Goal: Download file/media

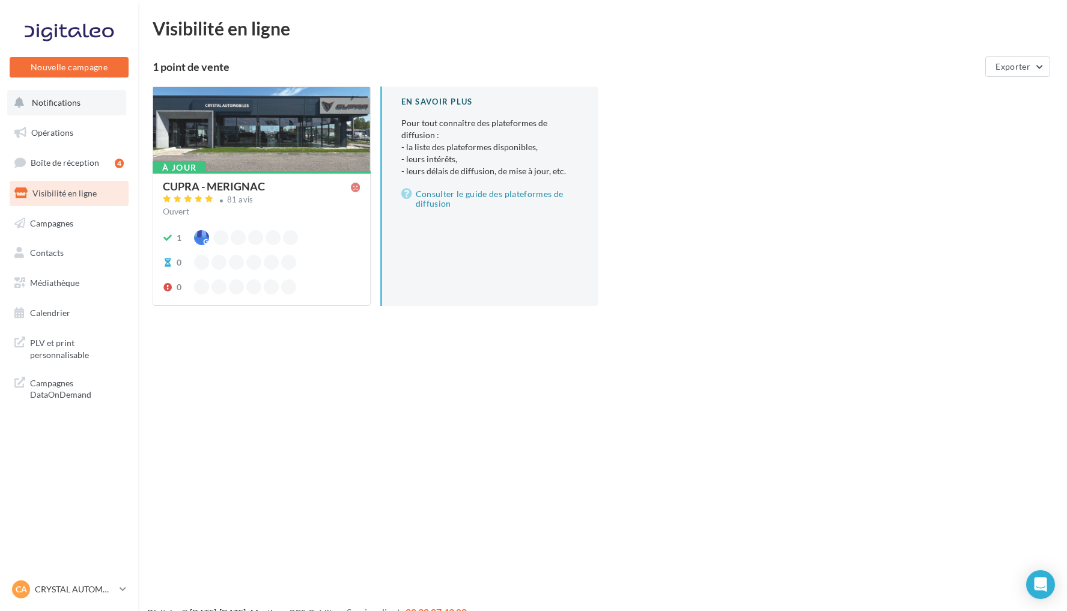
click at [79, 96] on button "Notifications" at bounding box center [66, 102] width 119 height 25
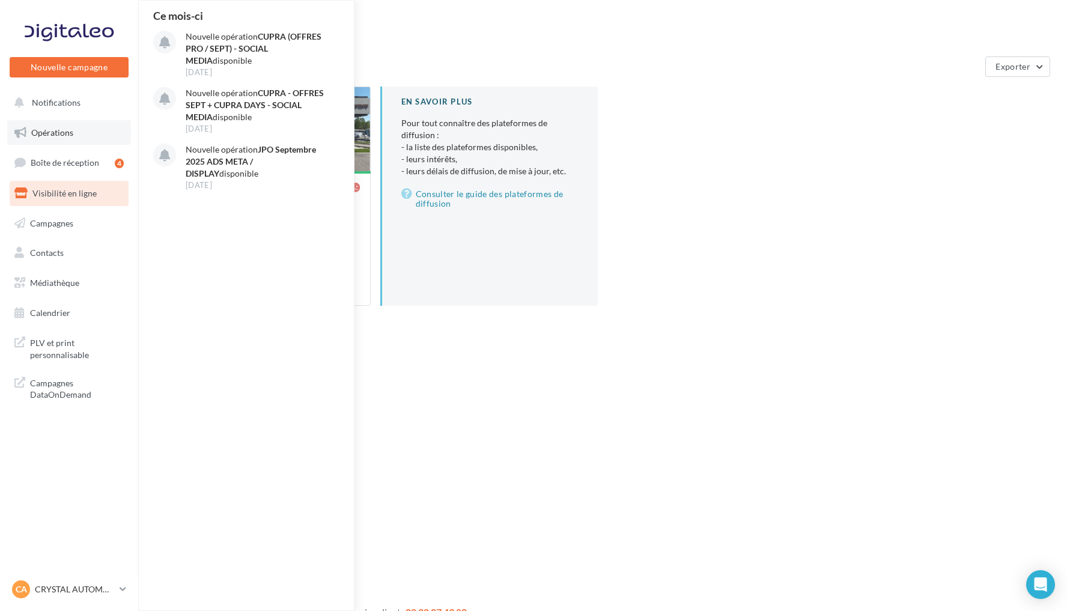
click at [81, 132] on link "Opérations" at bounding box center [69, 132] width 124 height 25
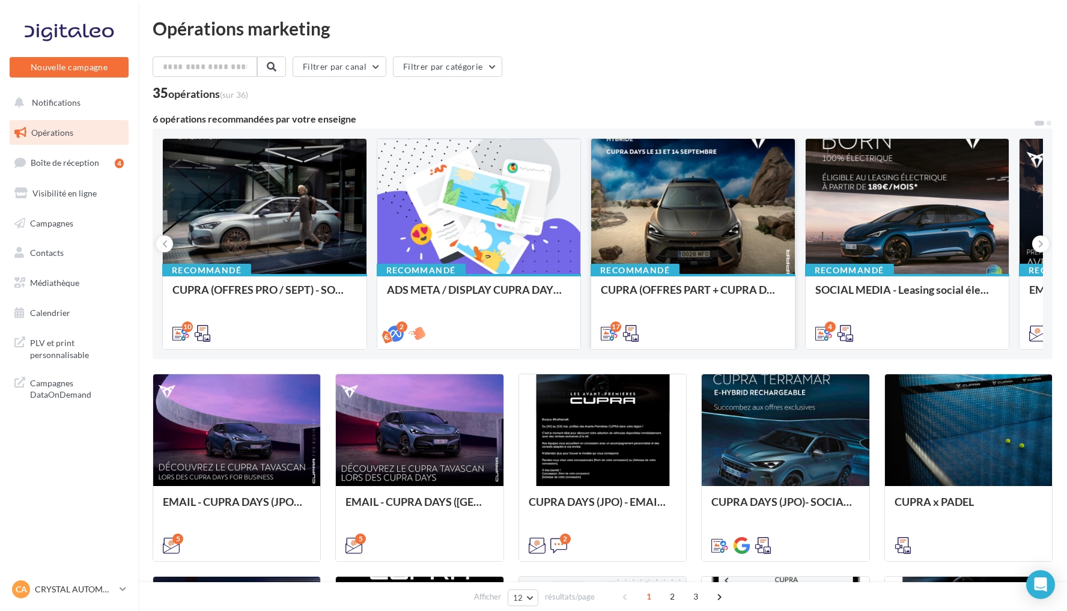
click at [743, 230] on div at bounding box center [693, 207] width 204 height 136
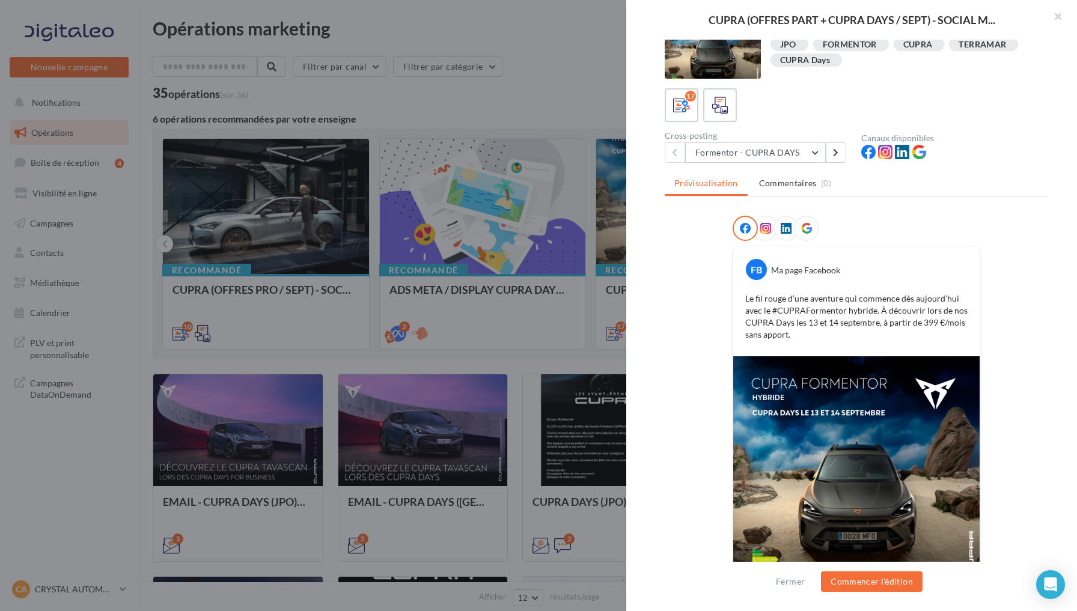
scroll to position [25, 0]
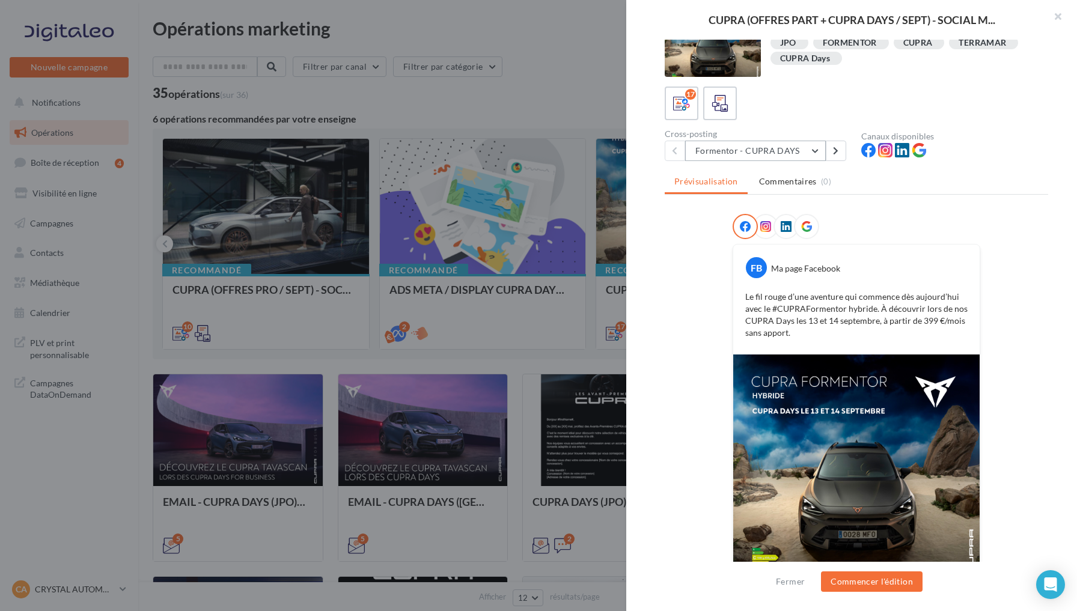
click at [810, 144] on button "Formentor - CUPRA DAYS" at bounding box center [755, 151] width 141 height 20
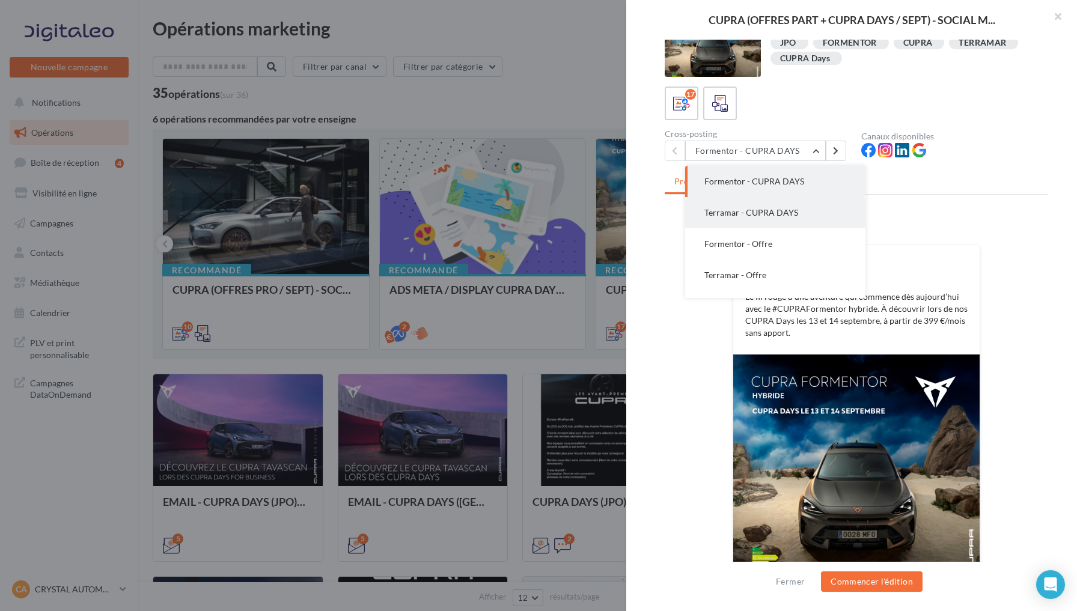
click at [782, 214] on span "Terramar - CUPRA DAYS" at bounding box center [751, 212] width 94 height 10
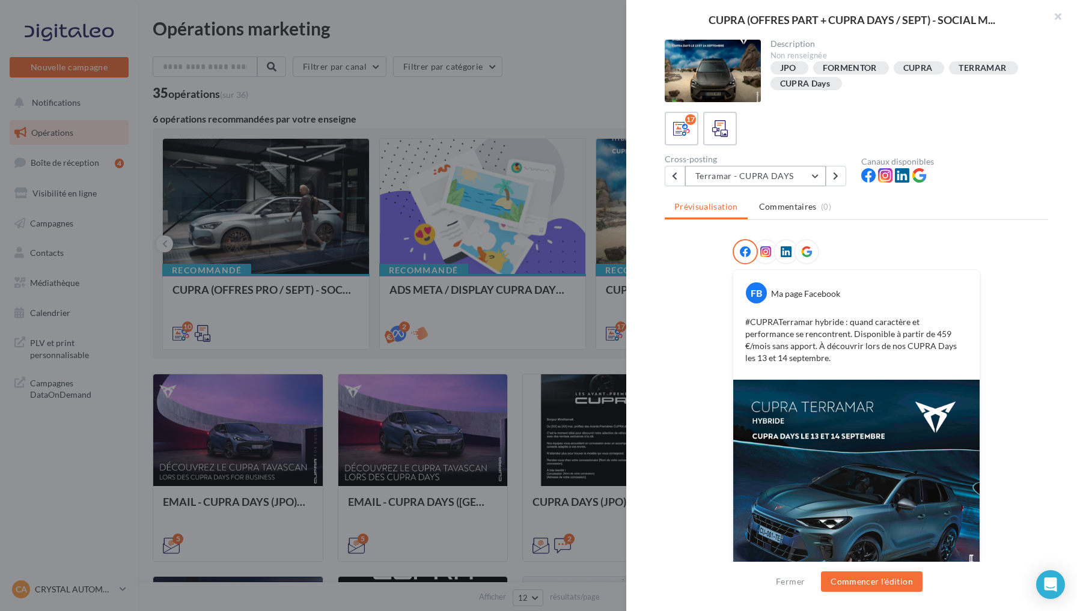
scroll to position [0, 0]
click at [789, 172] on button "Terramar - CUPRA DAYS" at bounding box center [755, 176] width 141 height 20
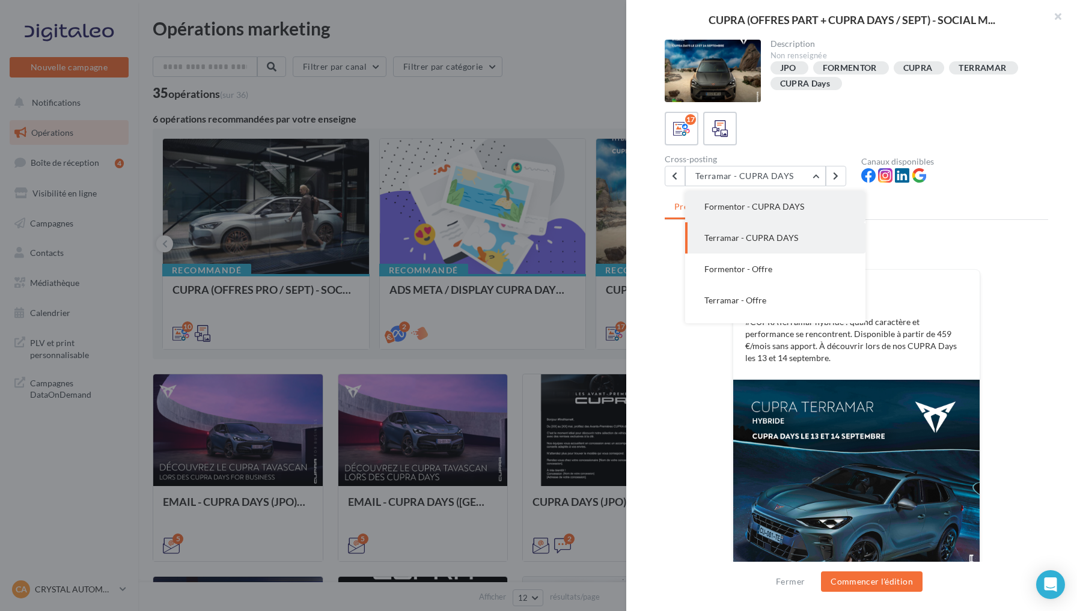
click at [759, 207] on span "Formentor - CUPRA DAYS" at bounding box center [754, 206] width 100 height 10
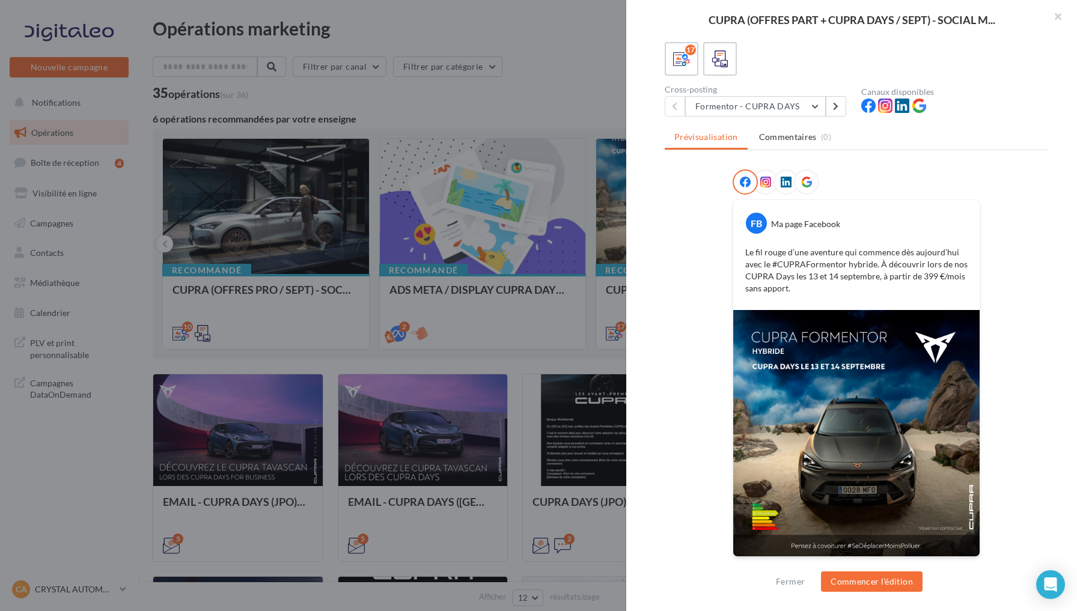
scroll to position [69, 0]
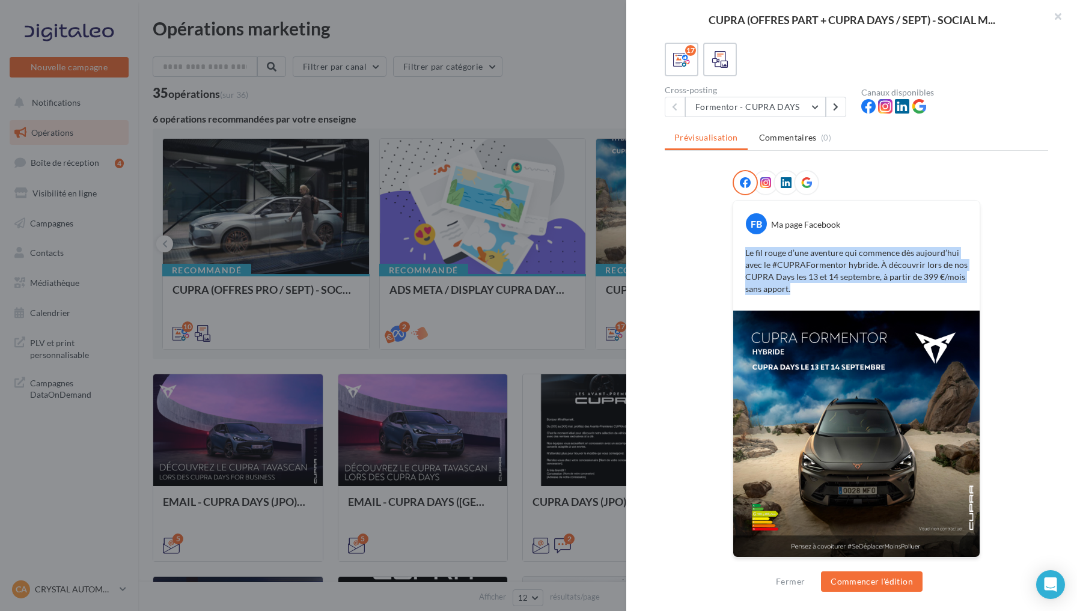
drag, startPoint x: 740, startPoint y: 254, endPoint x: 797, endPoint y: 286, distance: 65.4
click at [797, 286] on p "Le fil rouge d’une aventure qui commence dès aujourd’hui avec le #CUPRAFormento…" at bounding box center [856, 271] width 222 height 48
copy p "Le fil rouge d’une aventure qui commence dès aujourd’hui avec le #CUPRAFormento…"
click at [815, 106] on button "Formentor - CUPRA DAYS" at bounding box center [755, 107] width 141 height 20
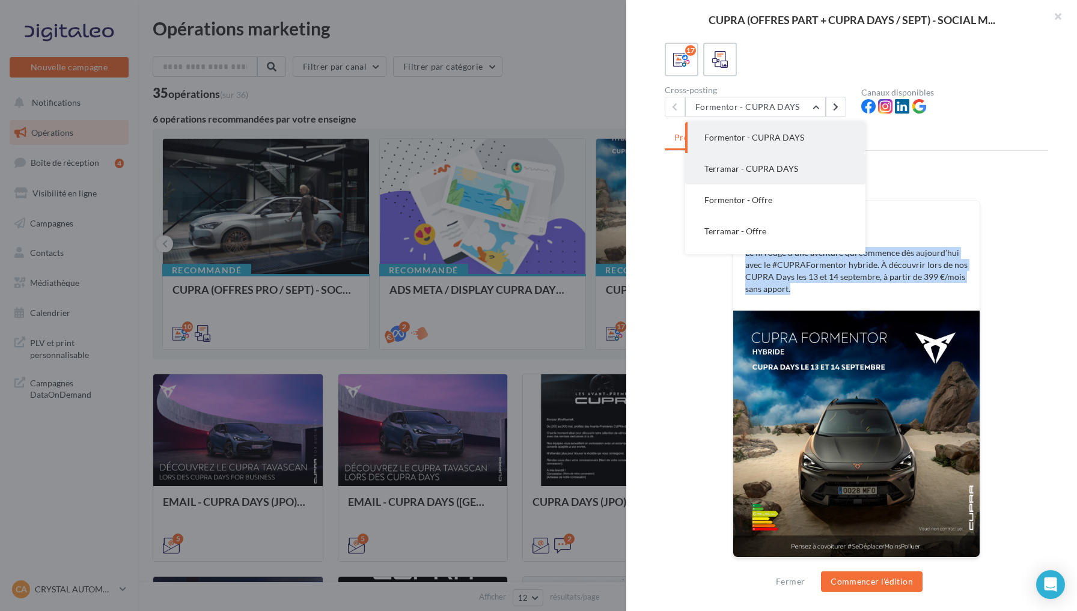
click at [755, 168] on span "Terramar - CUPRA DAYS" at bounding box center [751, 168] width 94 height 10
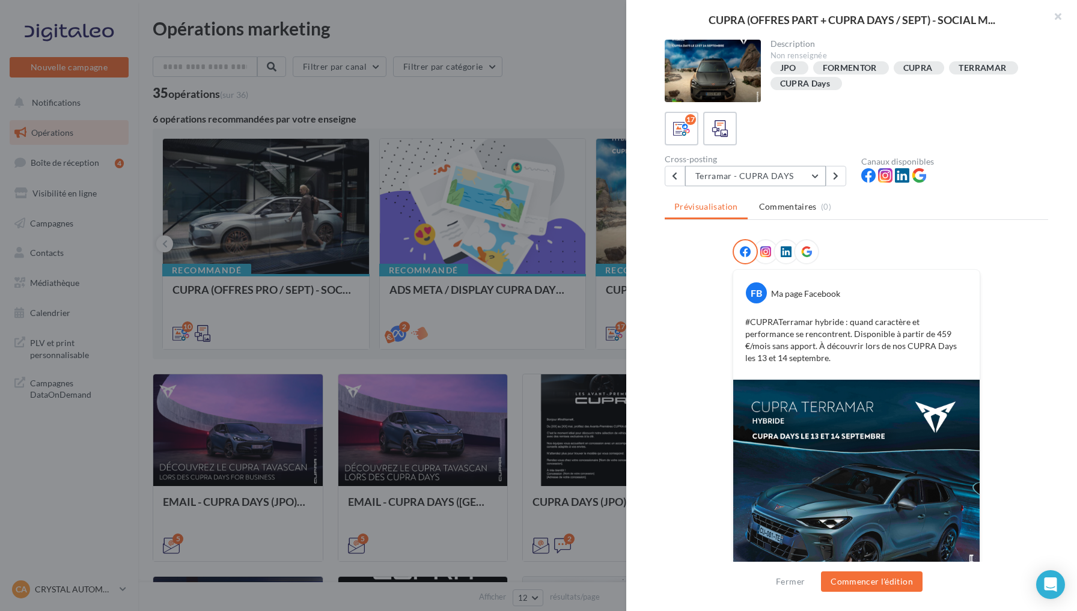
scroll to position [0, 0]
click at [810, 173] on button "Terramar - CUPRA DAYS" at bounding box center [755, 176] width 141 height 20
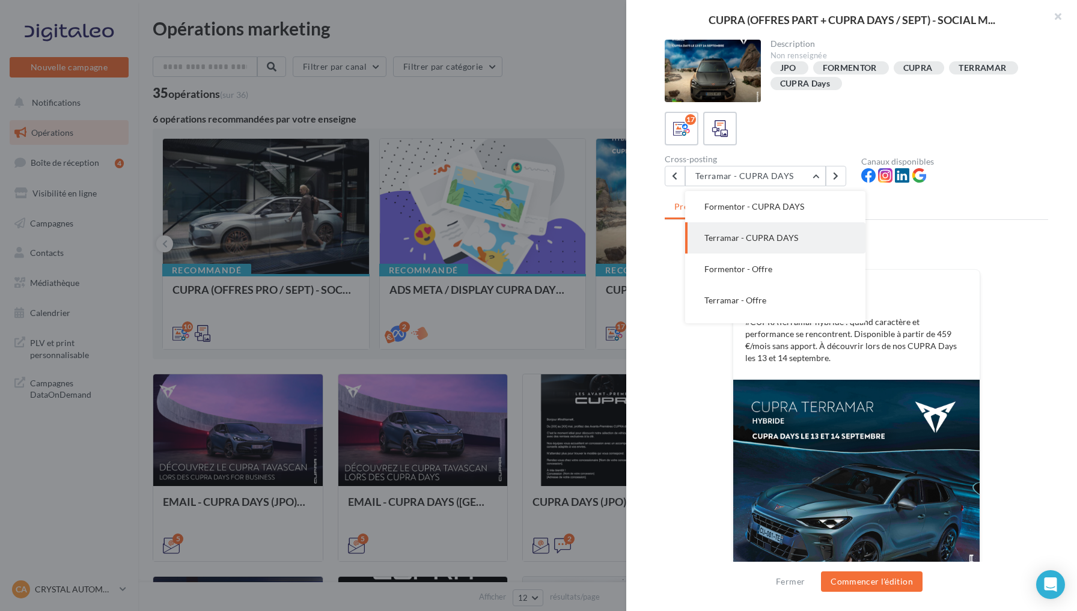
click at [672, 276] on div "FB Ma page Facebook #CUPRATerramar hybride : quand caractère et performance se …" at bounding box center [855, 440] width 383 height 403
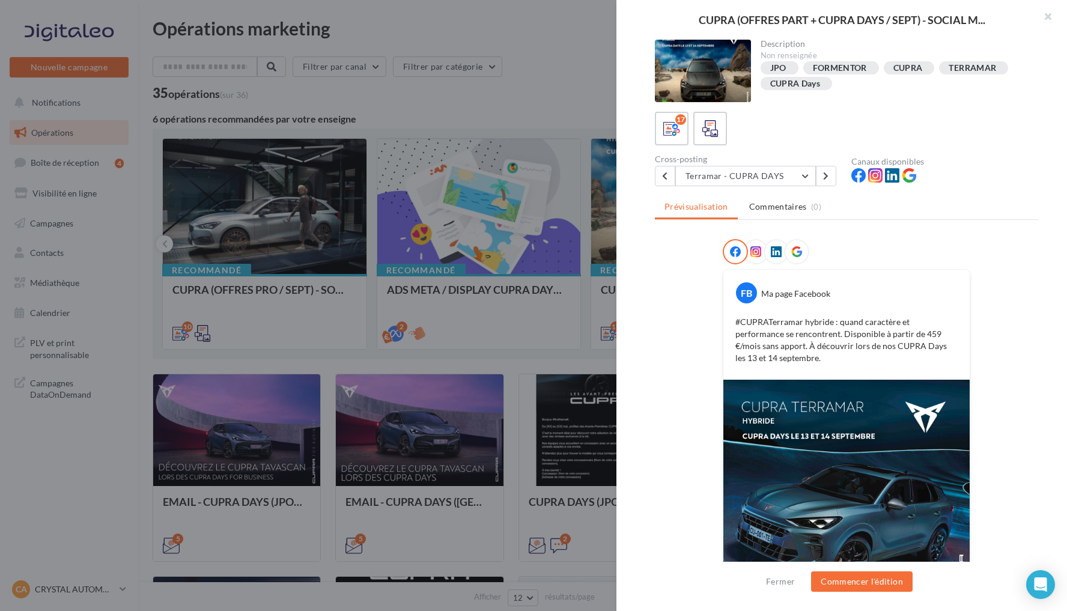
click at [497, 90] on div at bounding box center [533, 305] width 1067 height 611
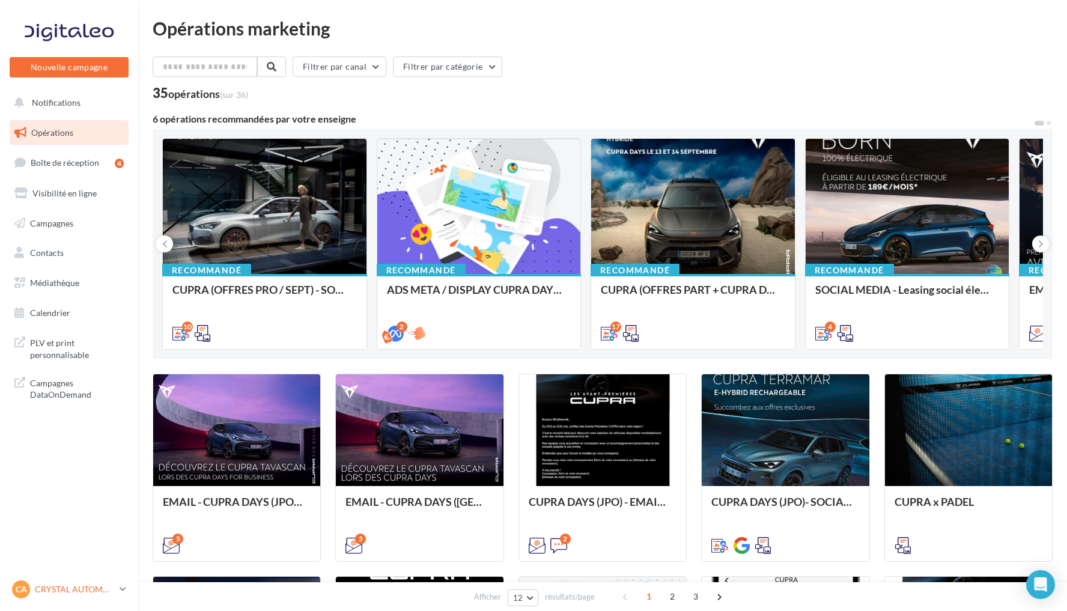
click at [100, 583] on div "CA CRYSTAL AUTOMOBILES cupra_merignac" at bounding box center [63, 589] width 103 height 18
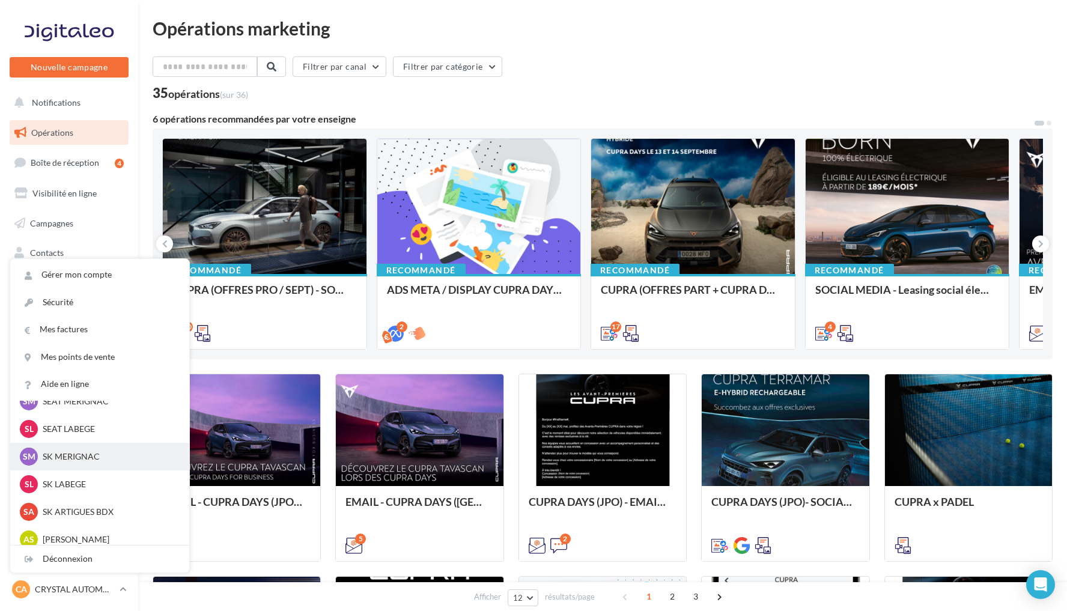
scroll to position [136, 0]
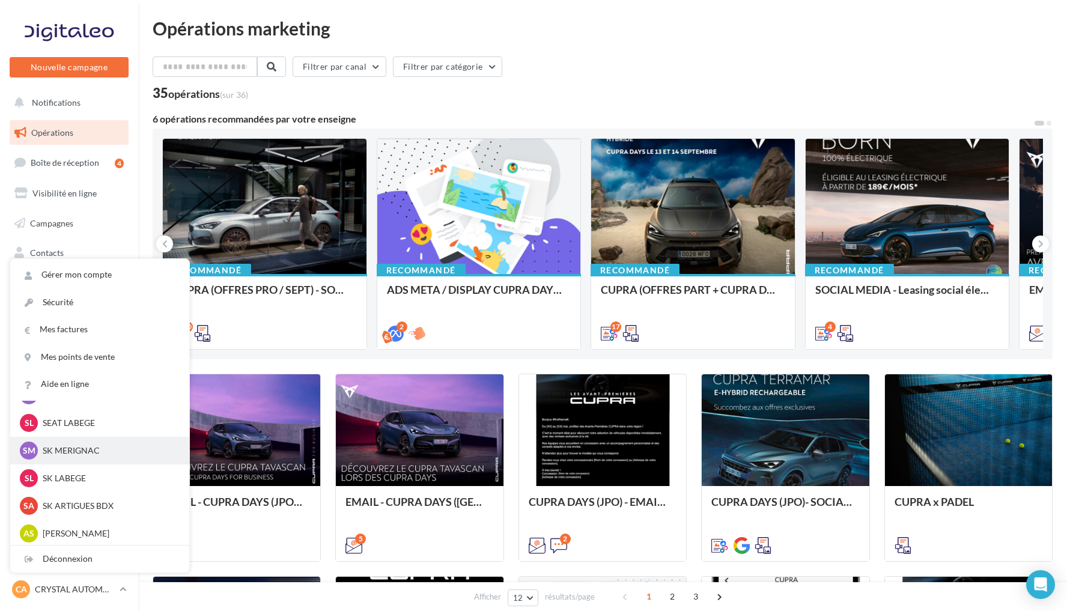
click at [84, 448] on p "SK MERIGNAC" at bounding box center [109, 451] width 132 height 12
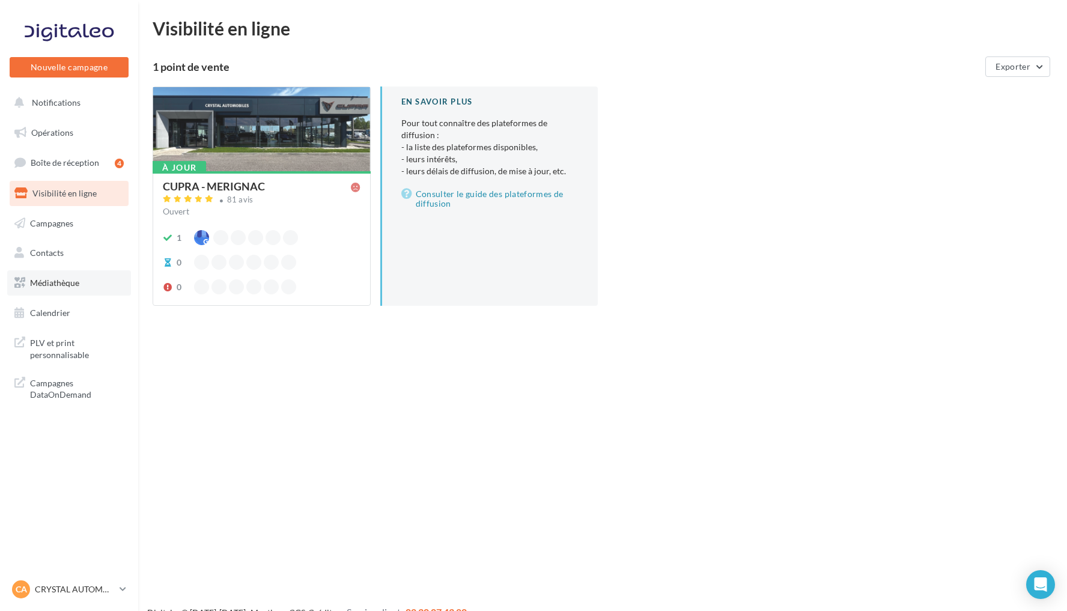
click at [100, 281] on link "Médiathèque" at bounding box center [69, 282] width 124 height 25
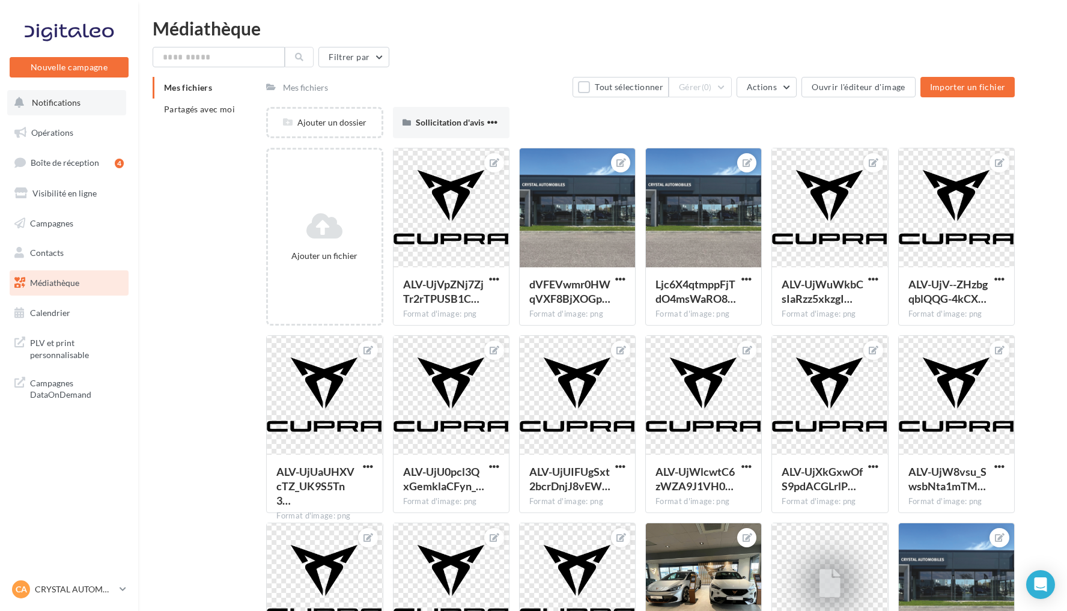
click at [71, 101] on span "Notifications" at bounding box center [56, 102] width 49 height 10
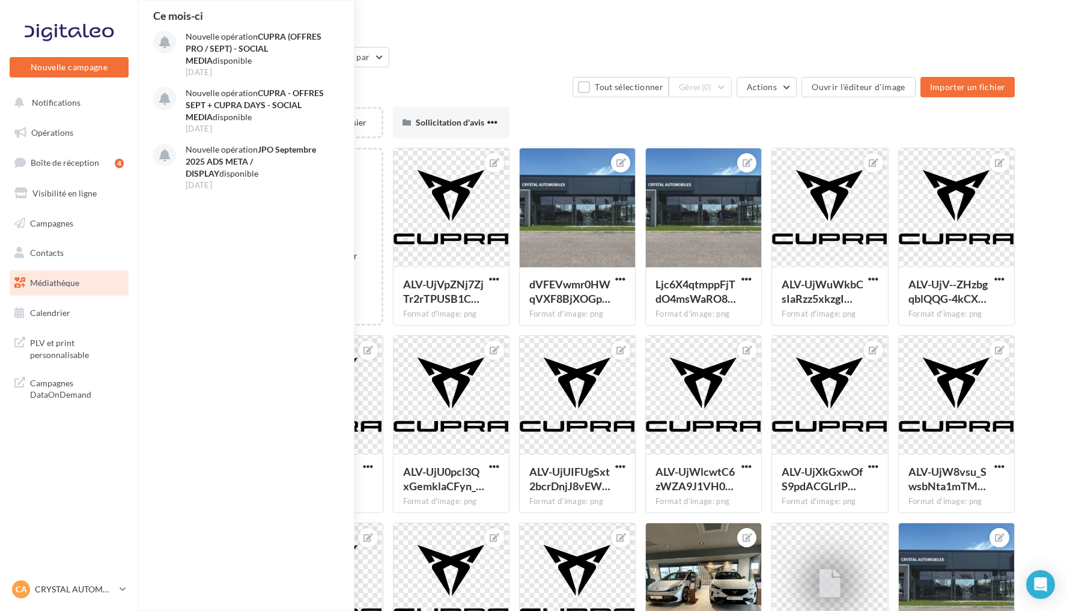
click at [91, 118] on ul "Opérations Boîte de réception 4 Visibilité en ligne Campagnes Contacts Mes cibl…" at bounding box center [69, 222] width 129 height 215
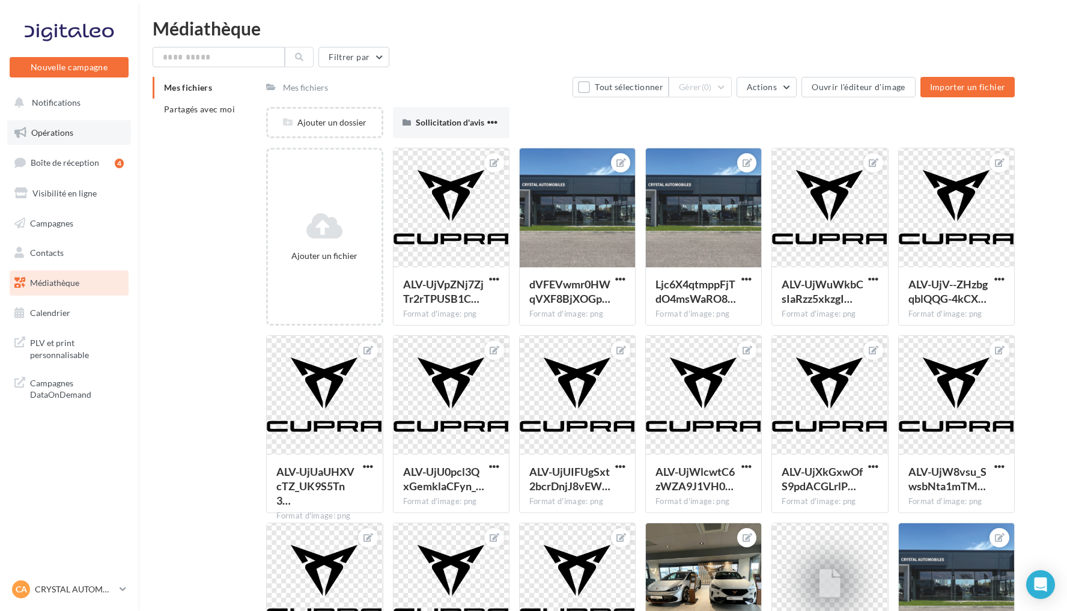
click at [85, 130] on link "Opérations" at bounding box center [69, 132] width 124 height 25
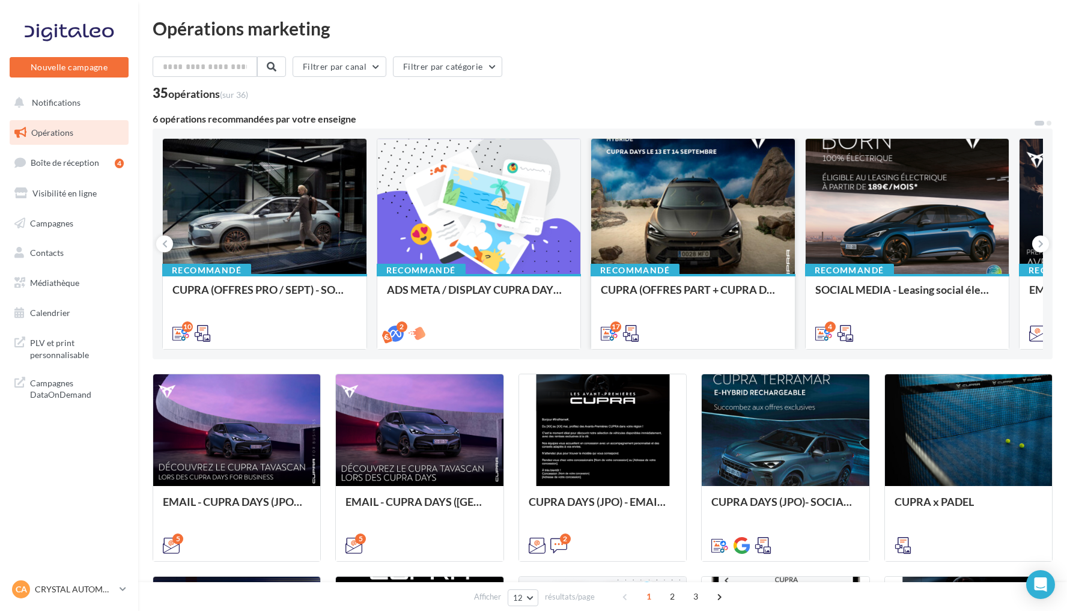
click at [690, 246] on div at bounding box center [693, 207] width 204 height 136
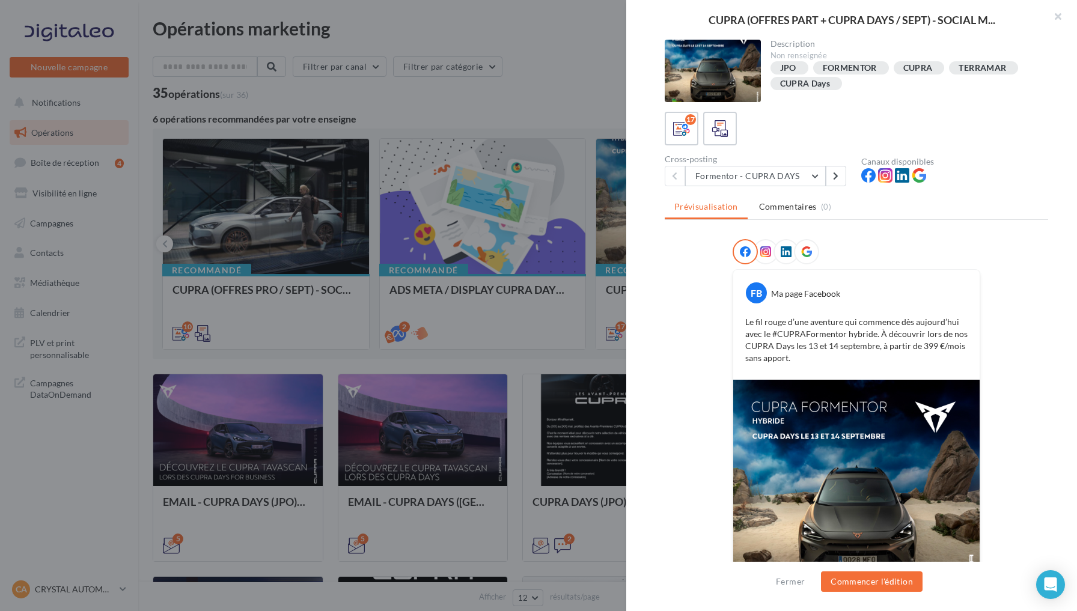
click at [780, 252] on icon at bounding box center [785, 251] width 11 height 11
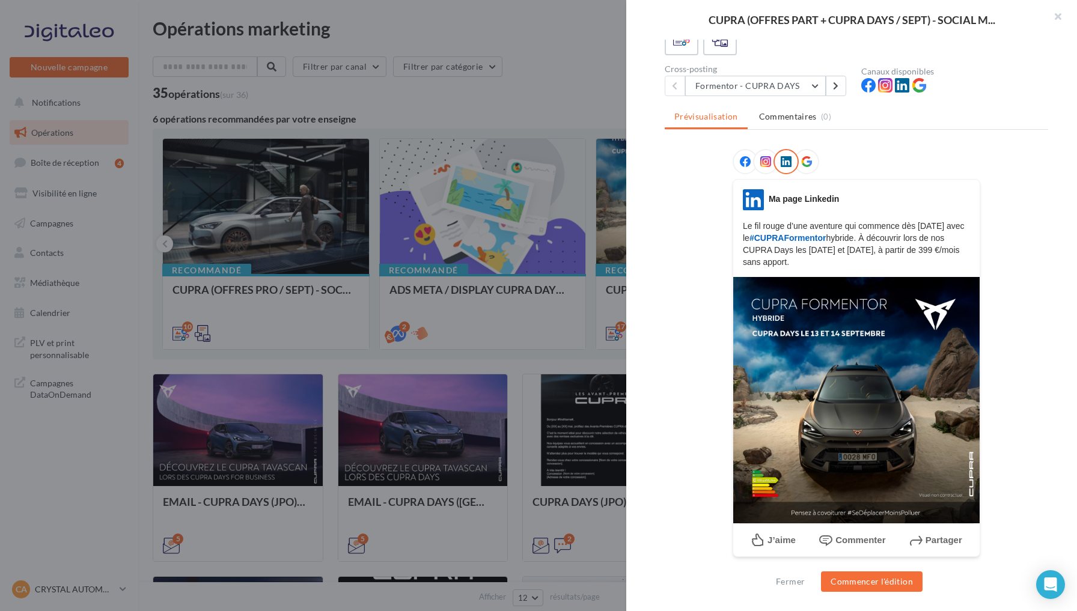
scroll to position [90, 0]
click at [899, 87] on icon at bounding box center [902, 86] width 14 height 14
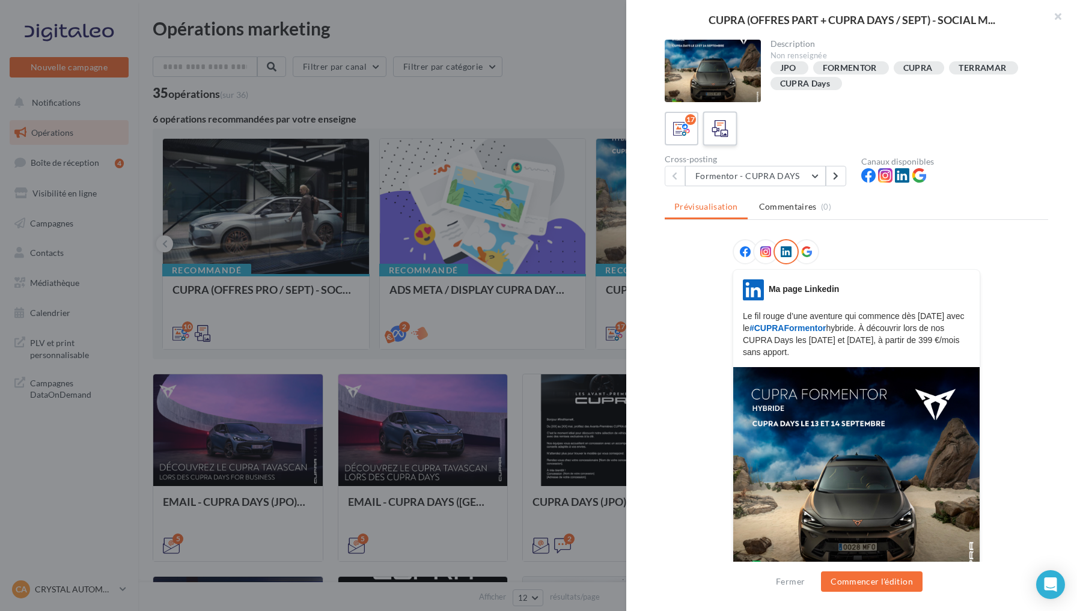
scroll to position [0, 0]
click at [719, 135] on icon at bounding box center [719, 128] width 17 height 17
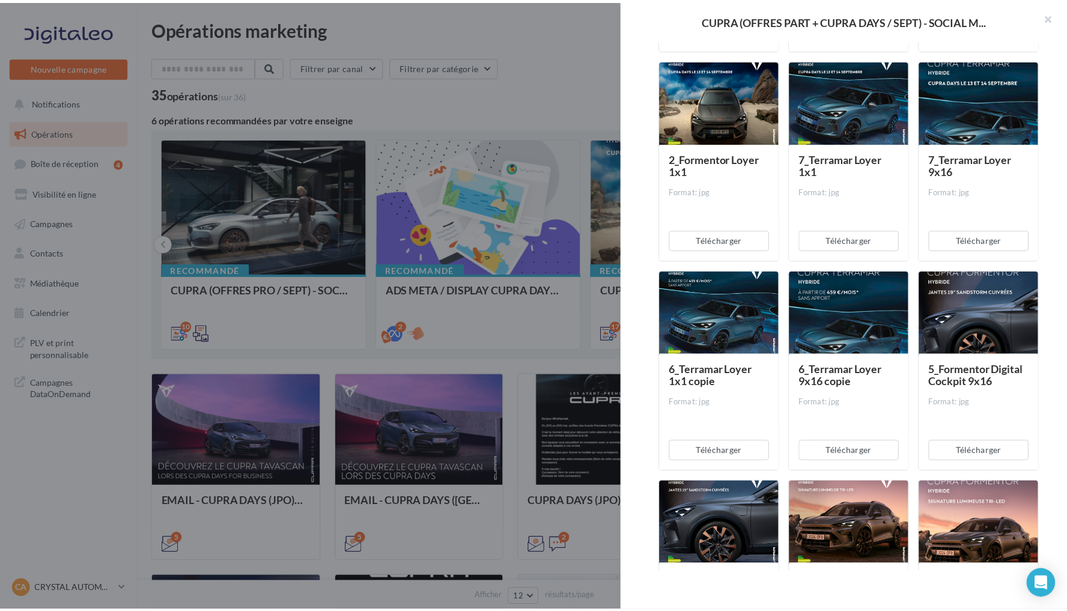
scroll to position [186, 0]
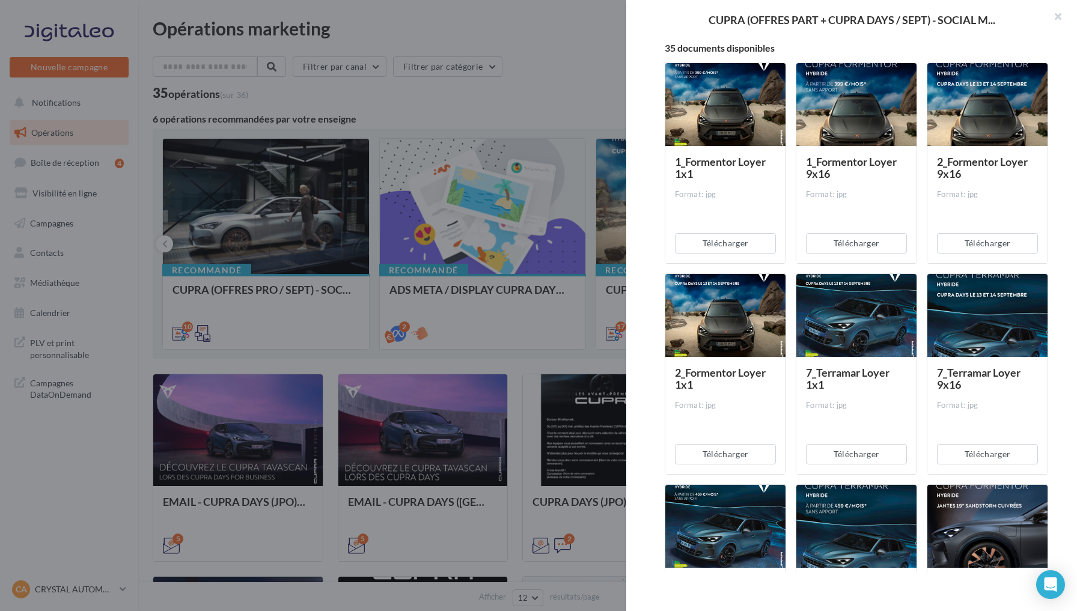
click at [530, 70] on div at bounding box center [538, 305] width 1077 height 611
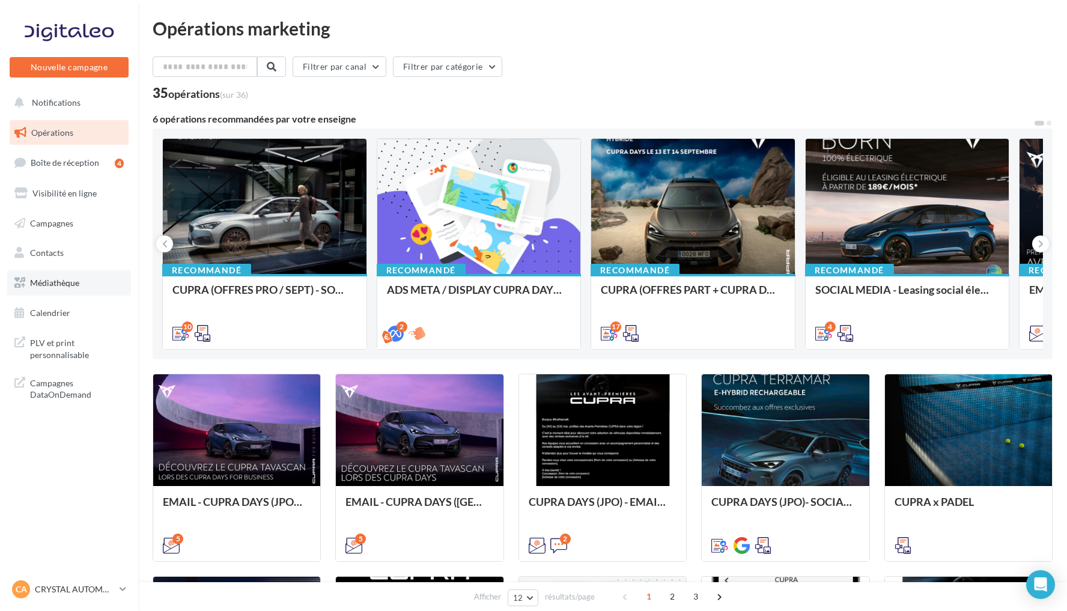
click at [101, 276] on link "Médiathèque" at bounding box center [69, 282] width 124 height 25
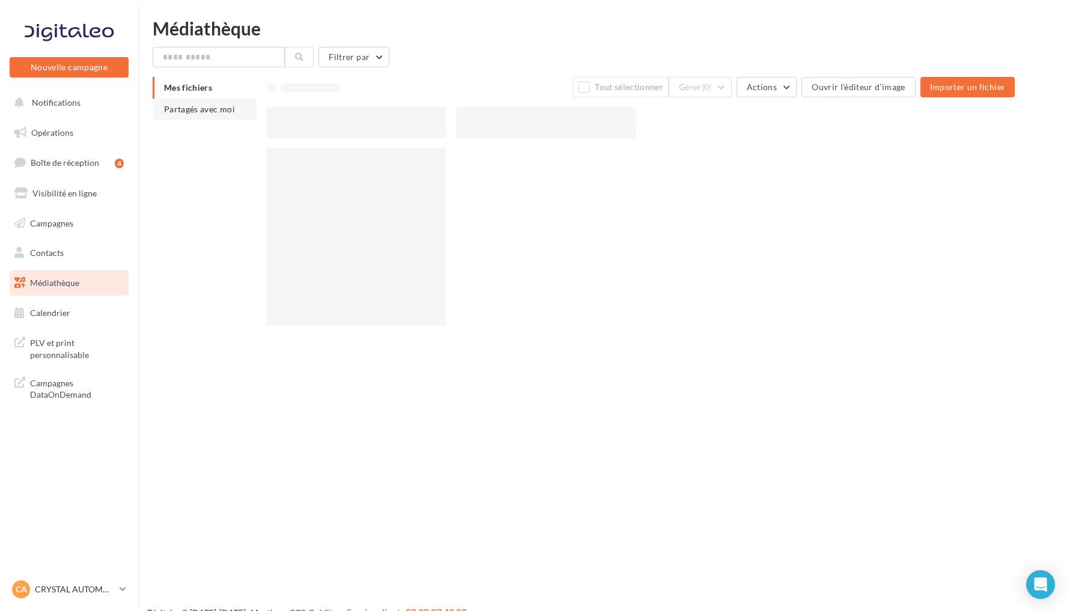
click at [180, 112] on span "Partagés avec moi" at bounding box center [199, 109] width 71 height 10
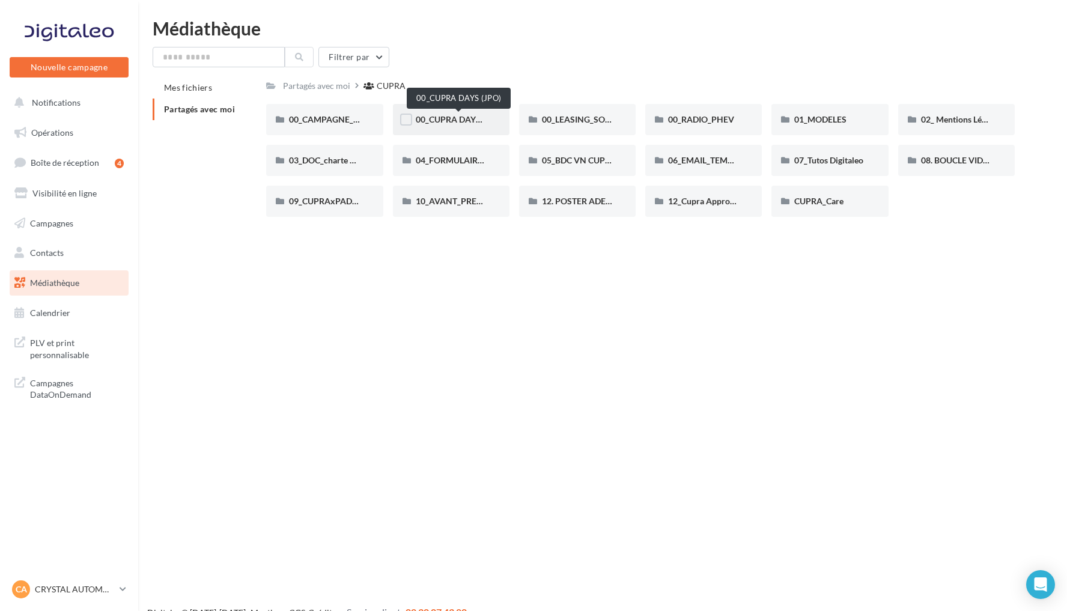
click at [480, 115] on span "00_CUPRA DAYS (JPO)" at bounding box center [459, 119] width 87 height 10
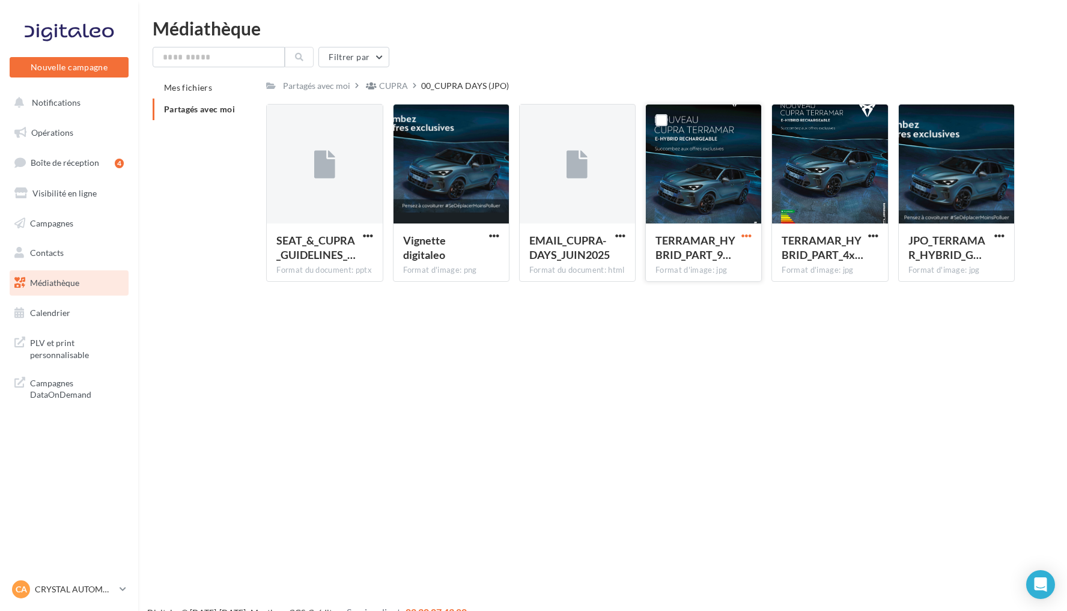
click at [746, 236] on span "button" at bounding box center [746, 236] width 10 height 10
click at [702, 257] on button "Télécharger" at bounding box center [694, 259] width 120 height 31
click at [1002, 235] on span "button" at bounding box center [999, 236] width 10 height 10
click at [950, 266] on button "Télécharger" at bounding box center [947, 259] width 120 height 31
click at [67, 134] on span "Opérations" at bounding box center [52, 132] width 42 height 10
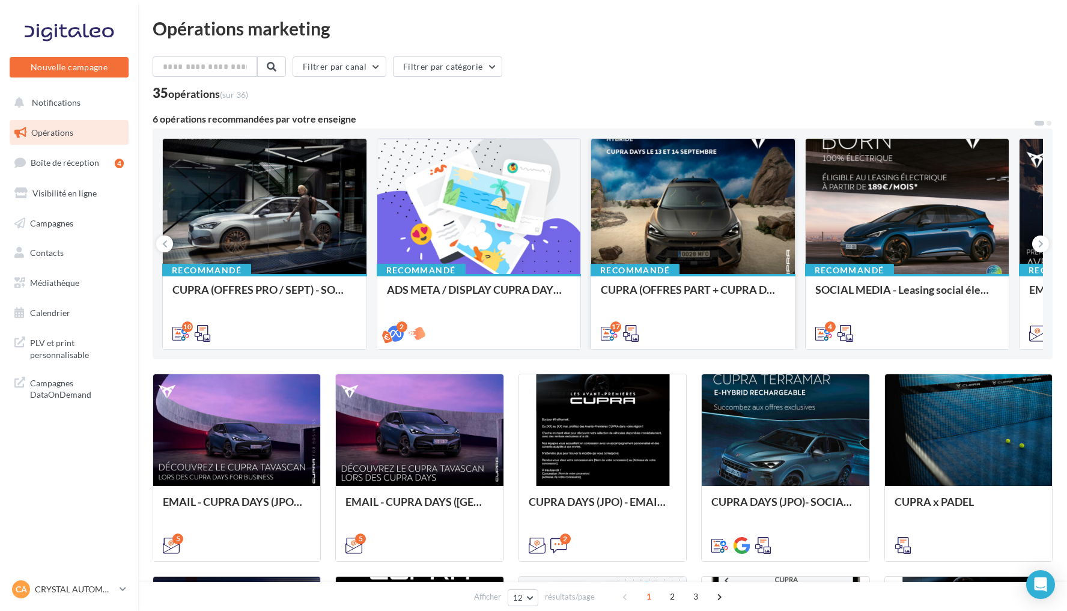
click at [719, 204] on div at bounding box center [693, 207] width 204 height 136
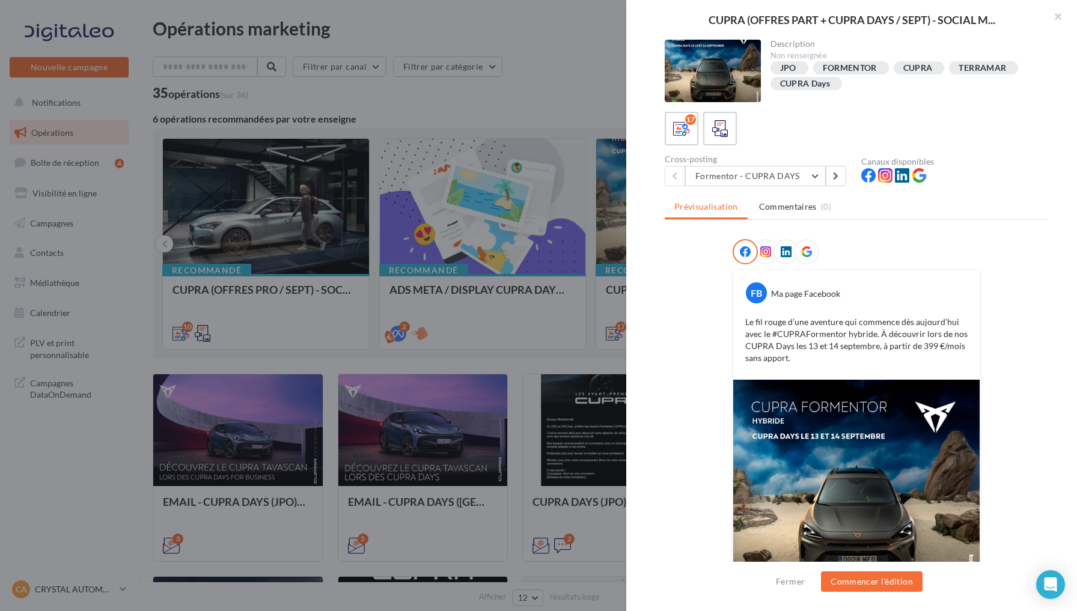
click at [784, 251] on icon at bounding box center [785, 251] width 11 height 11
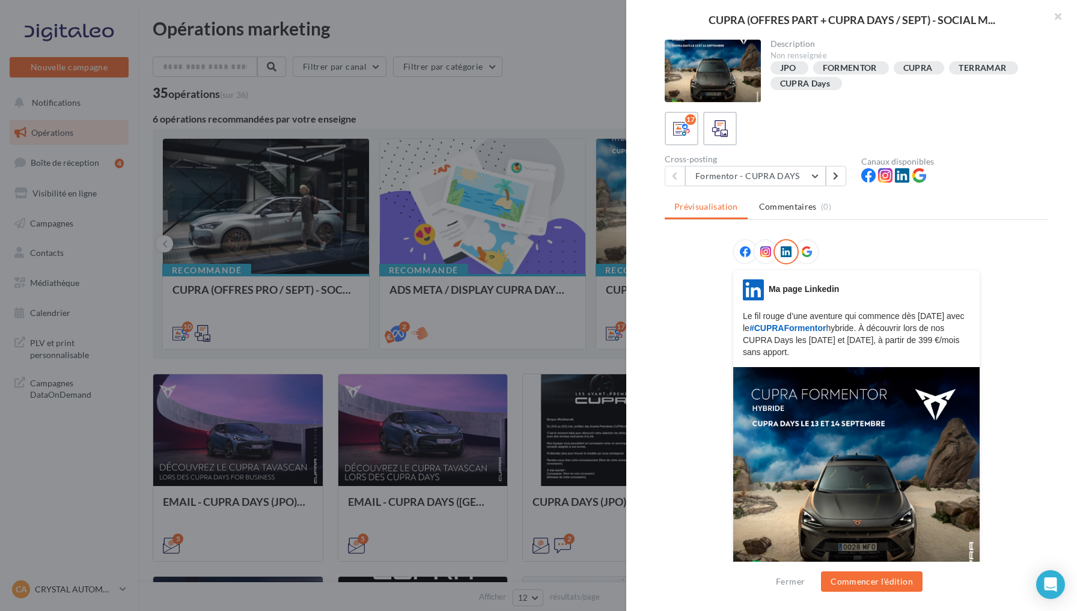
click at [508, 109] on div at bounding box center [538, 305] width 1077 height 611
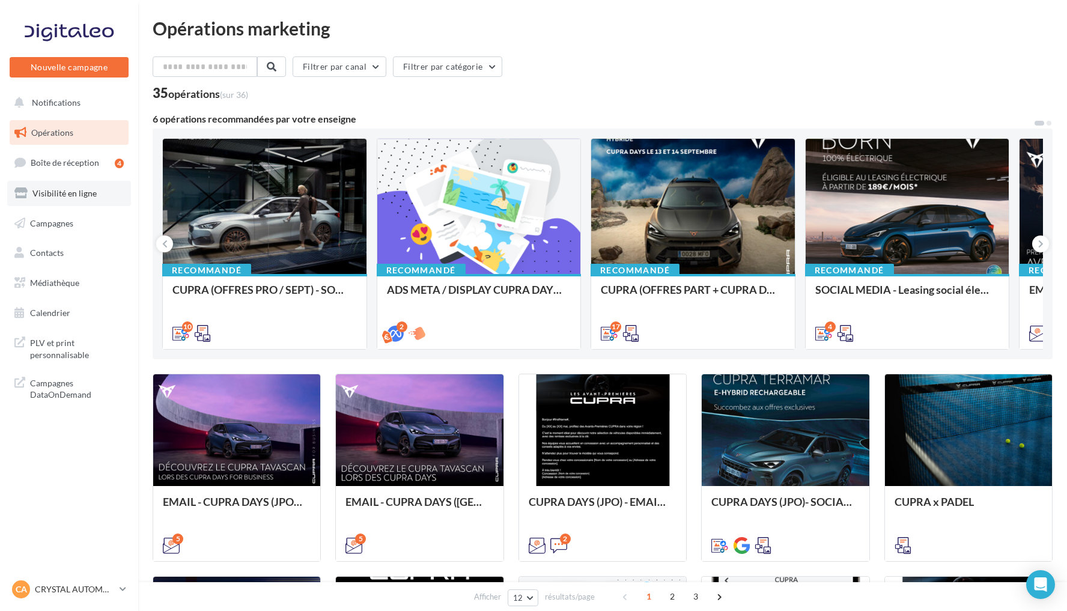
click at [74, 190] on span "Visibilité en ligne" at bounding box center [64, 193] width 64 height 10
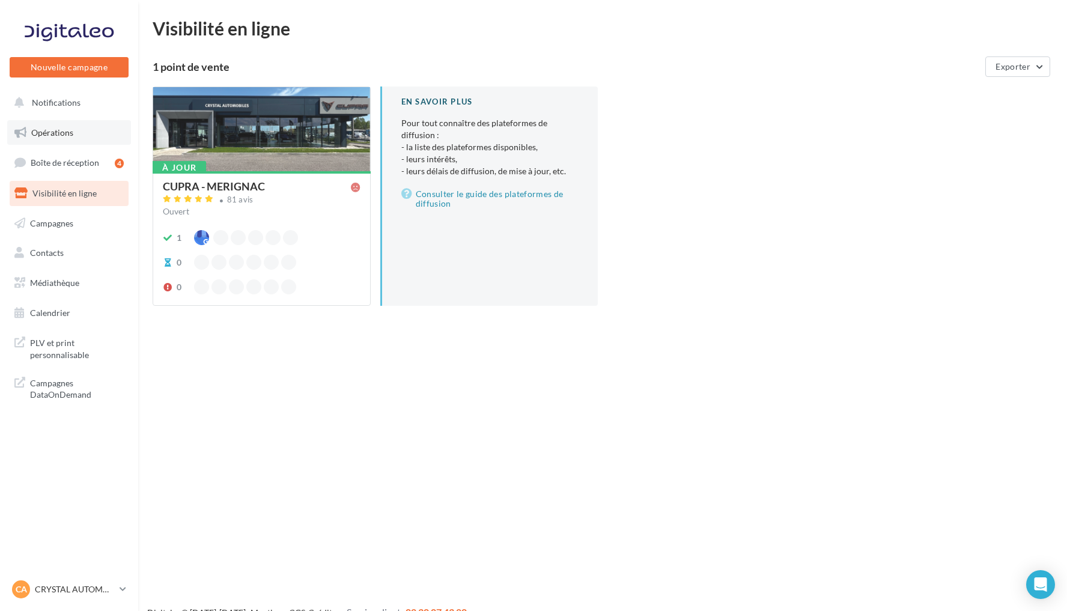
click at [82, 136] on link "Opérations" at bounding box center [69, 132] width 124 height 25
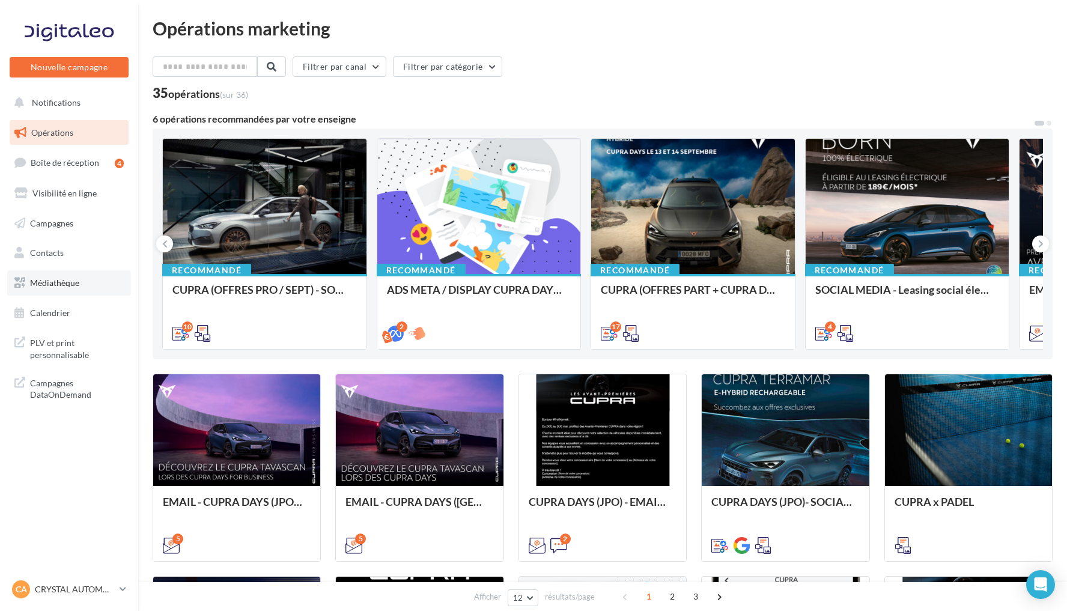
click at [85, 287] on link "Médiathèque" at bounding box center [69, 282] width 124 height 25
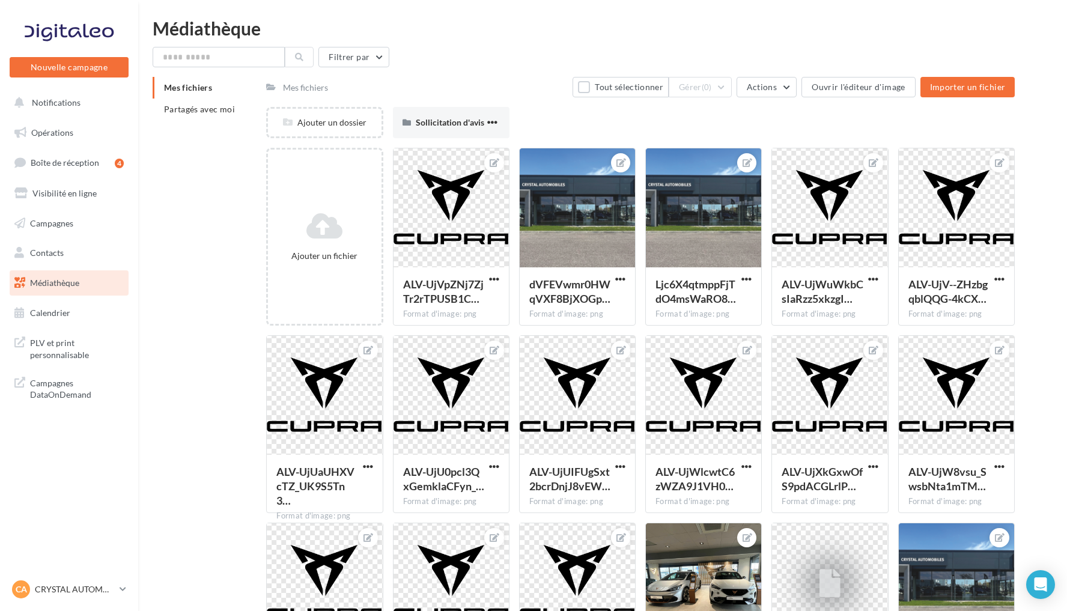
drag, startPoint x: 217, startPoint y: 114, endPoint x: 258, endPoint y: 221, distance: 115.3
click at [217, 114] on span "Partagés avec moi" at bounding box center [199, 109] width 71 height 10
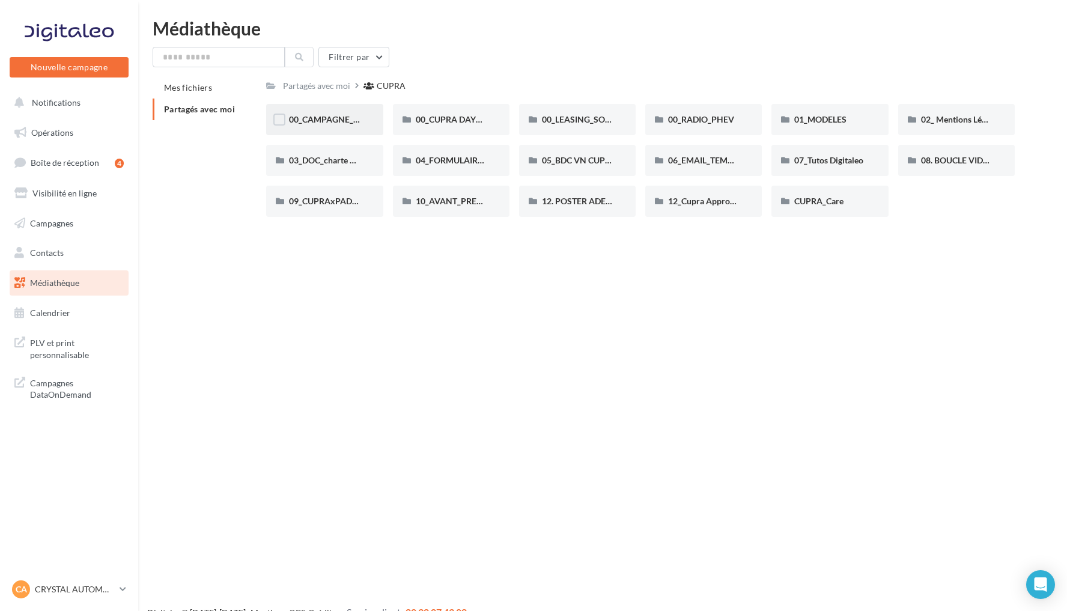
click at [347, 125] on div "00_CAMPAGNE_SEPTEMBRE" at bounding box center [324, 120] width 71 height 12
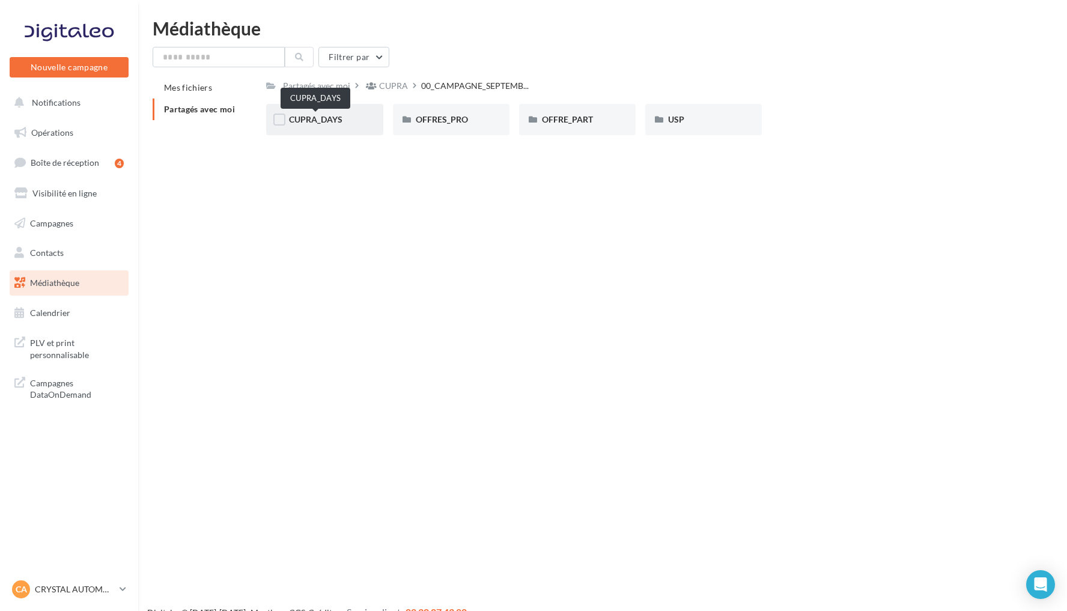
click at [322, 122] on span "CUPRA_DAYS" at bounding box center [315, 119] width 53 height 10
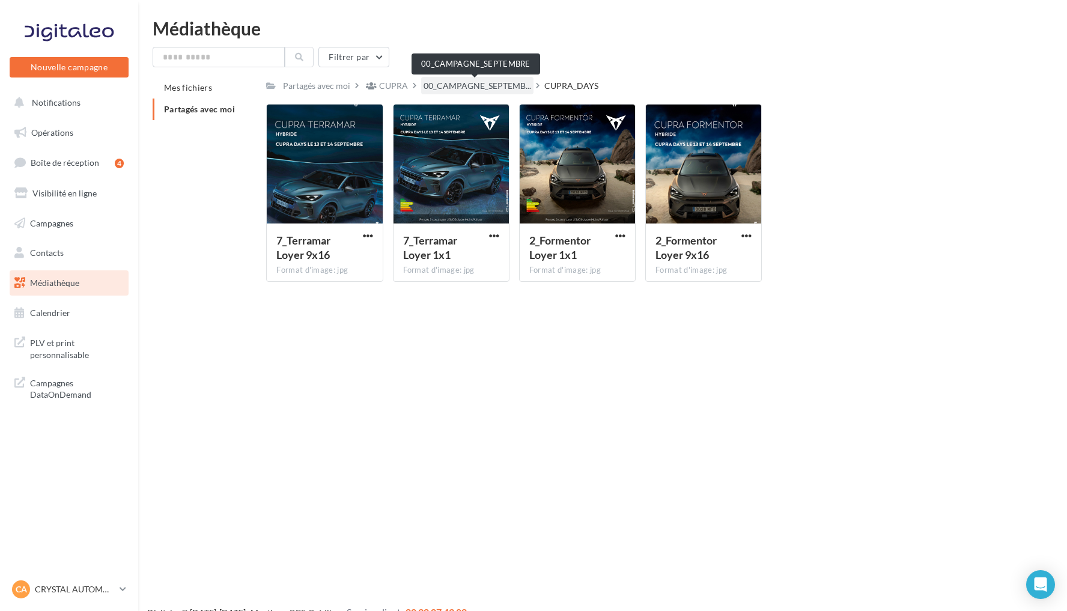
click at [495, 84] on span "00_CAMPAGNE_SEPTEMB..." at bounding box center [478, 86] width 108 height 12
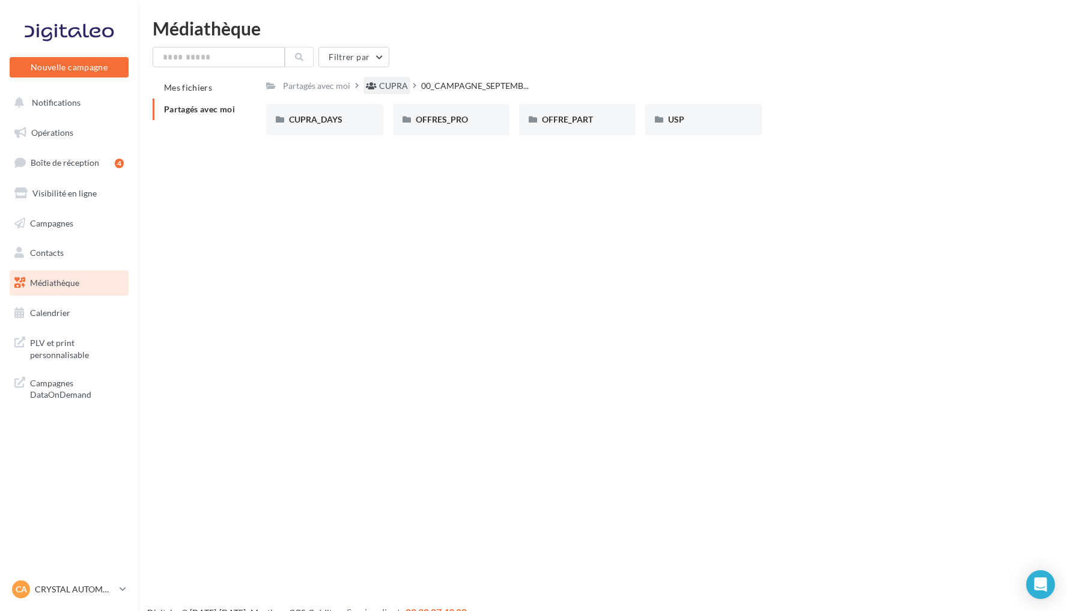
click at [386, 90] on div "CUPRA" at bounding box center [393, 86] width 29 height 12
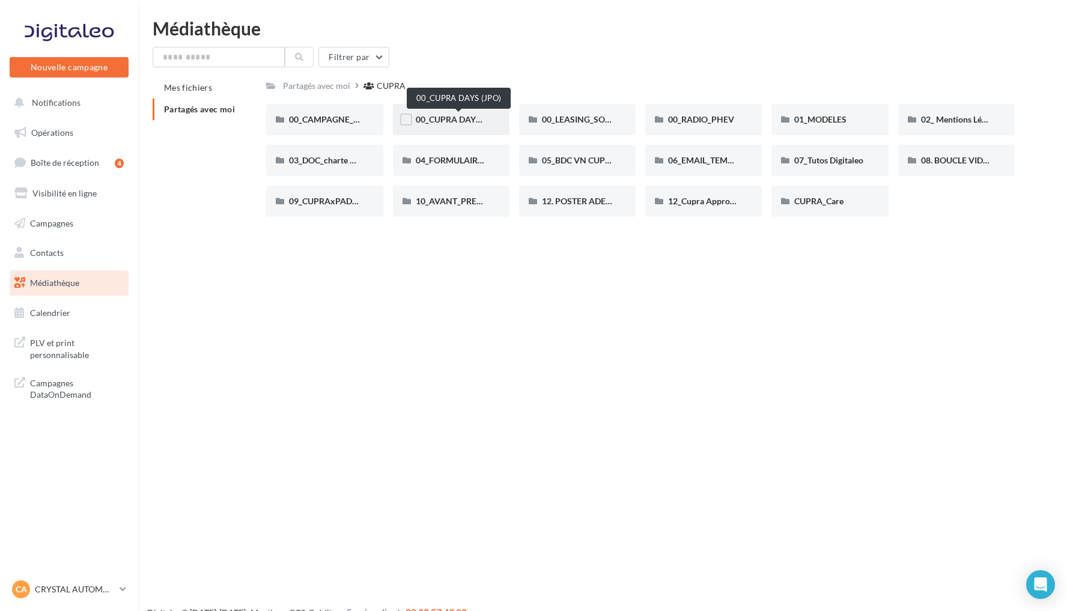
click at [452, 118] on span "00_CUPRA DAYS (JPO)" at bounding box center [459, 119] width 87 height 10
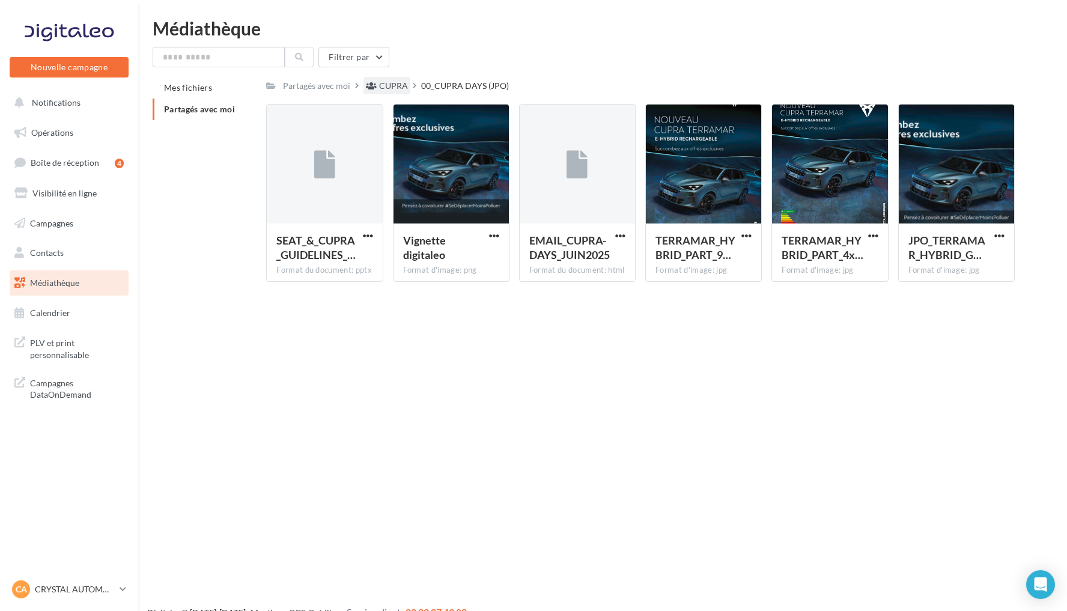
click at [389, 82] on div "CUPRA" at bounding box center [393, 86] width 29 height 12
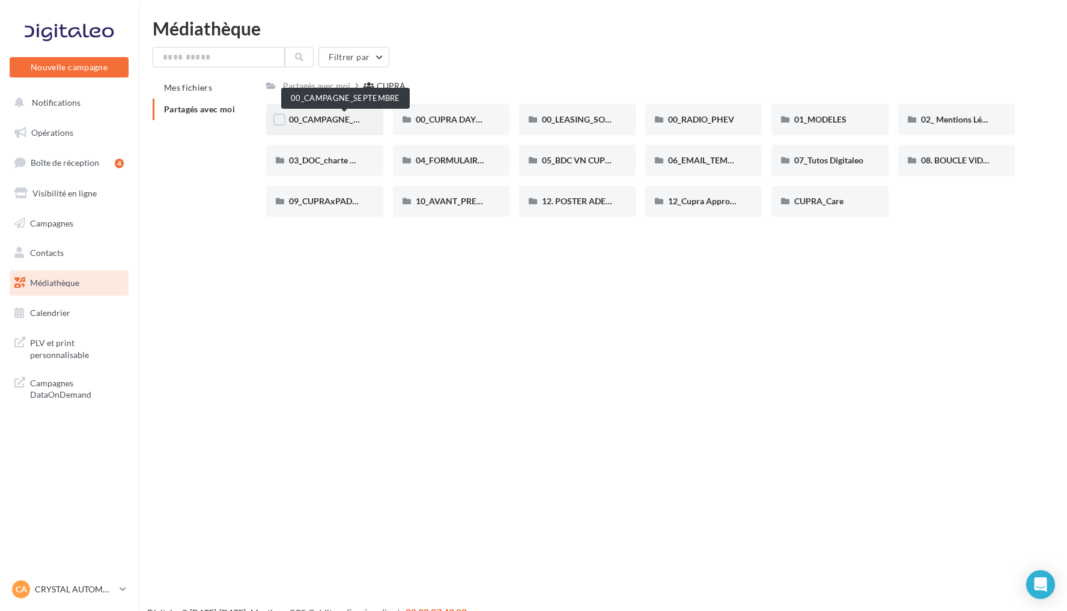
click at [336, 120] on span "00_CAMPAGNE_SEPTEMBRE" at bounding box center [345, 119] width 112 height 10
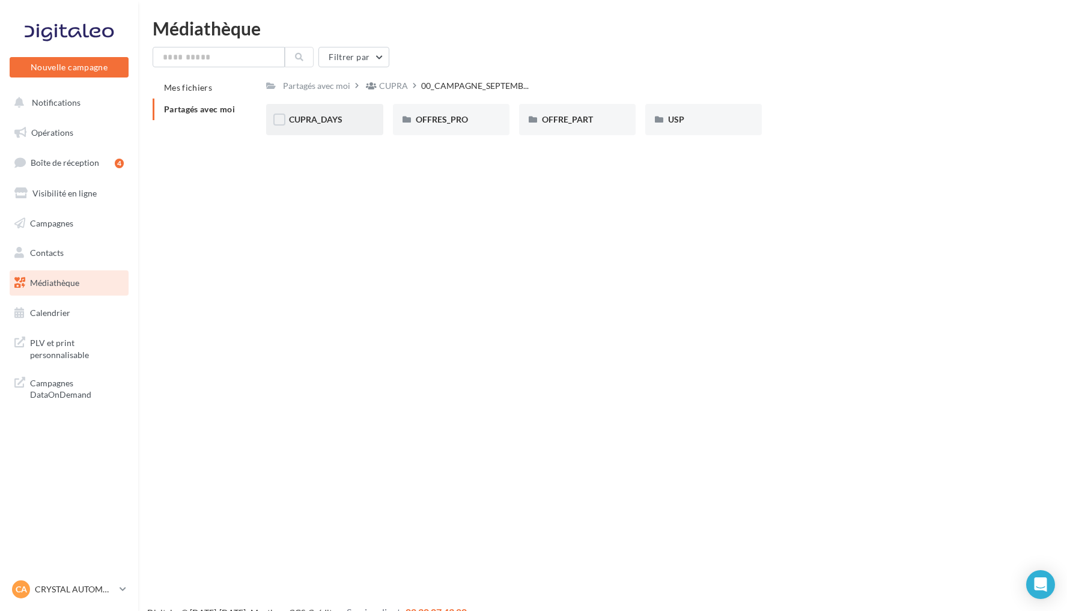
click at [356, 113] on div "CUPRA_DAYS" at bounding box center [324, 119] width 117 height 31
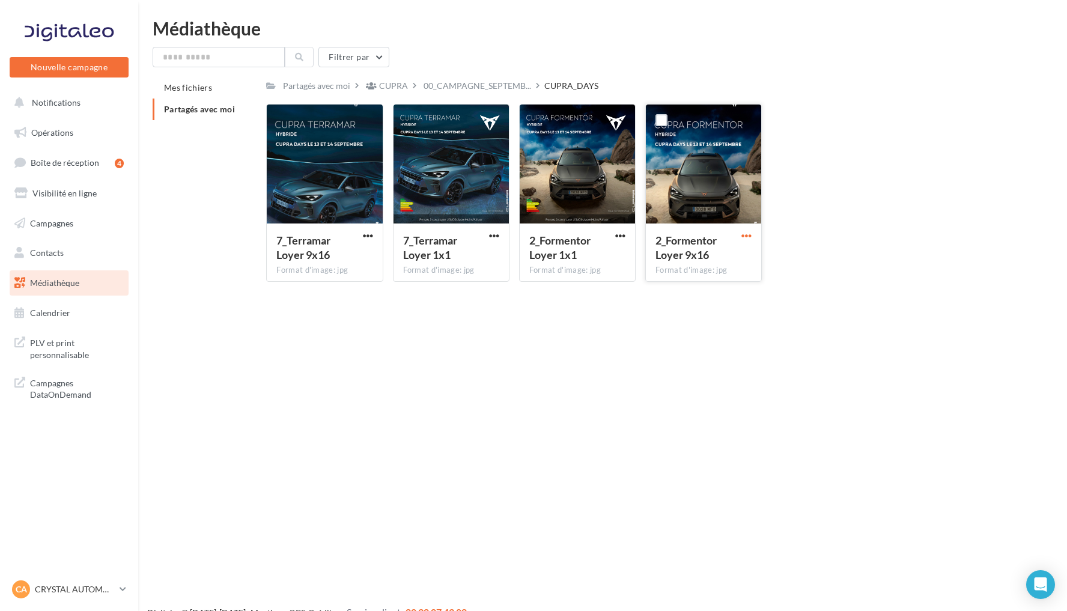
click at [746, 240] on span "button" at bounding box center [746, 236] width 10 height 10
click at [705, 267] on button "Télécharger" at bounding box center [694, 259] width 120 height 31
click at [87, 134] on link "Opérations" at bounding box center [69, 132] width 124 height 25
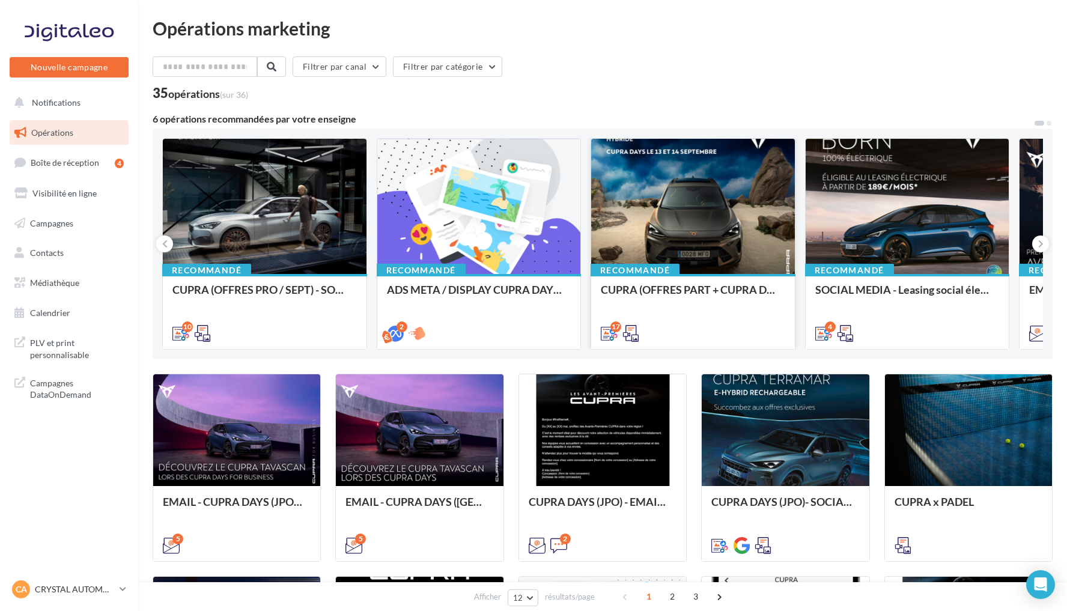
click at [728, 222] on div at bounding box center [693, 207] width 204 height 136
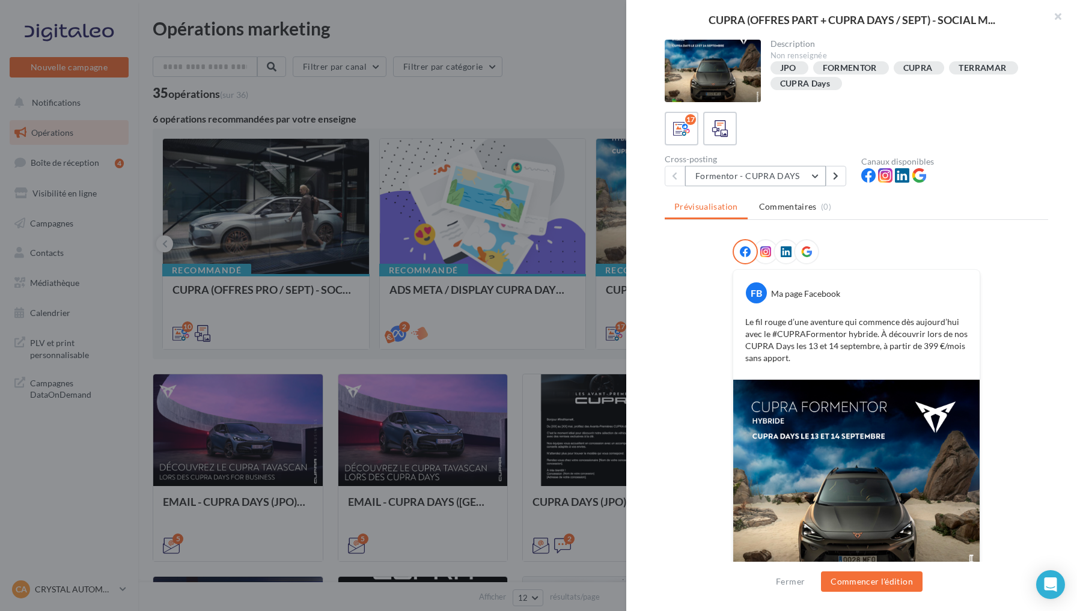
click at [808, 181] on button "Formentor - CUPRA DAYS" at bounding box center [755, 176] width 141 height 20
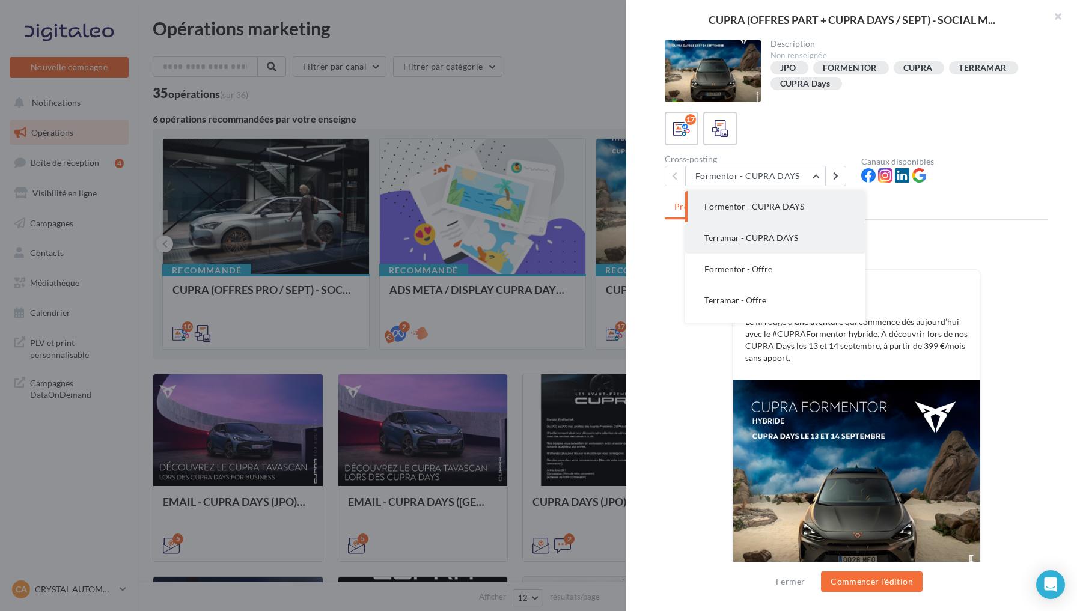
click at [771, 239] on span "Terramar - CUPRA DAYS" at bounding box center [751, 238] width 94 height 10
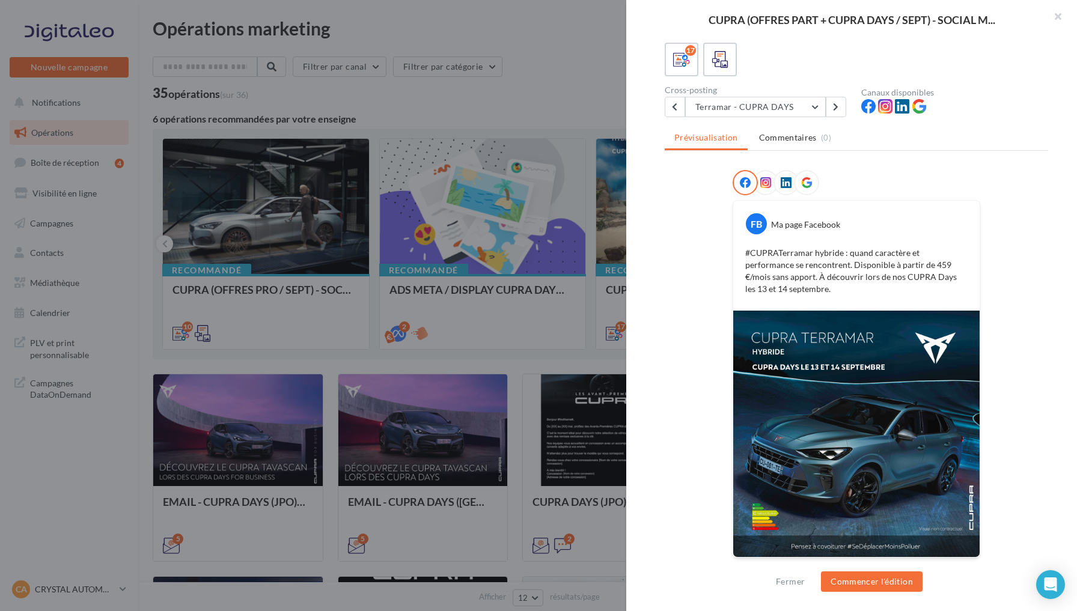
click at [782, 181] on icon at bounding box center [785, 182] width 11 height 11
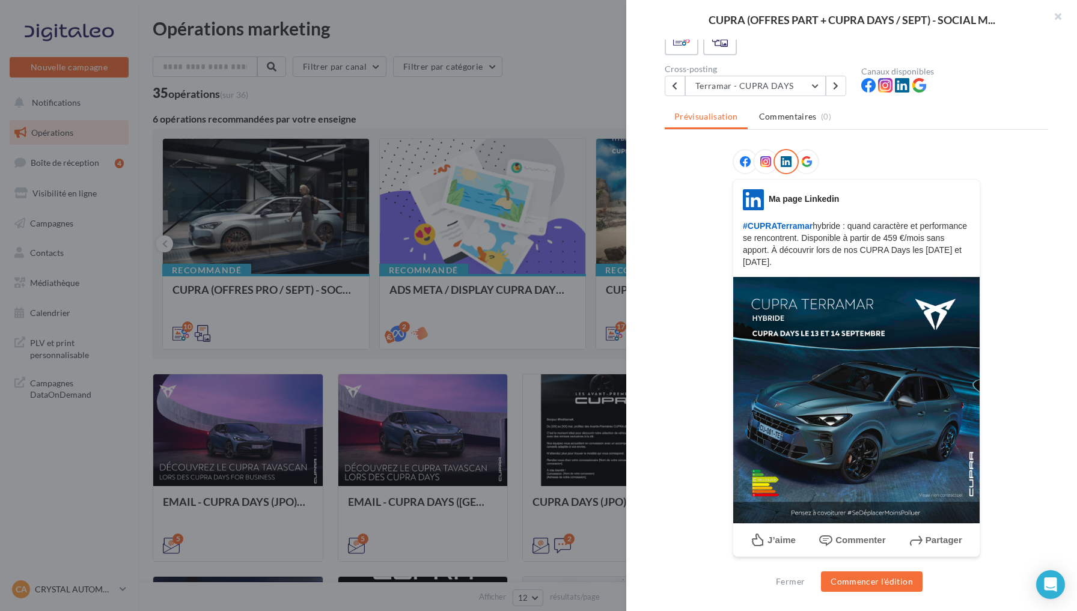
scroll to position [90, 0]
click at [806, 87] on button "Terramar - CUPRA DAYS" at bounding box center [755, 86] width 141 height 20
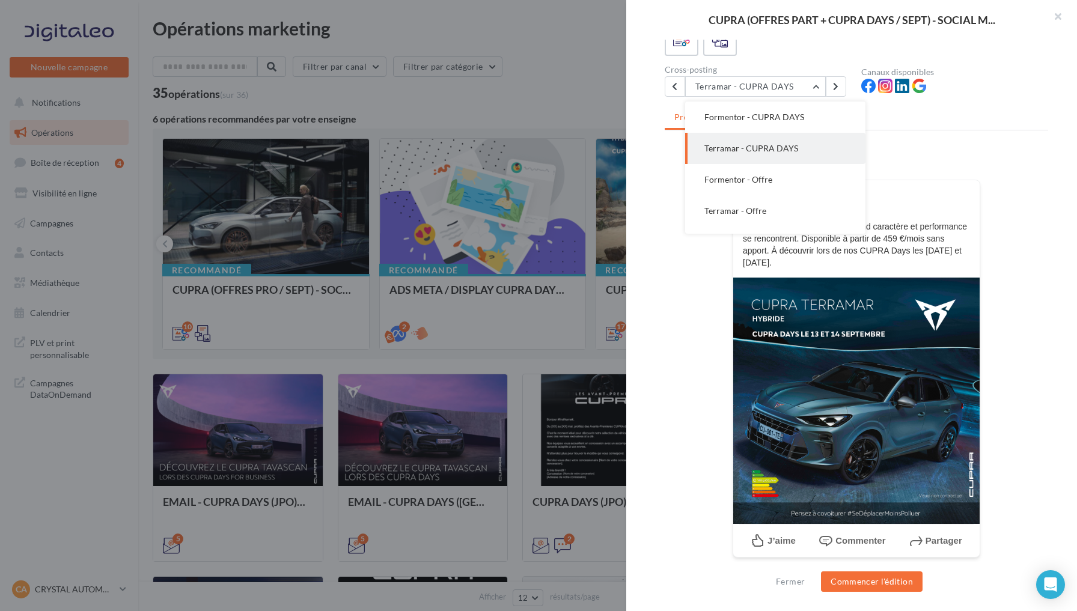
click at [783, 118] on span "Formentor - CUPRA DAYS" at bounding box center [754, 117] width 100 height 10
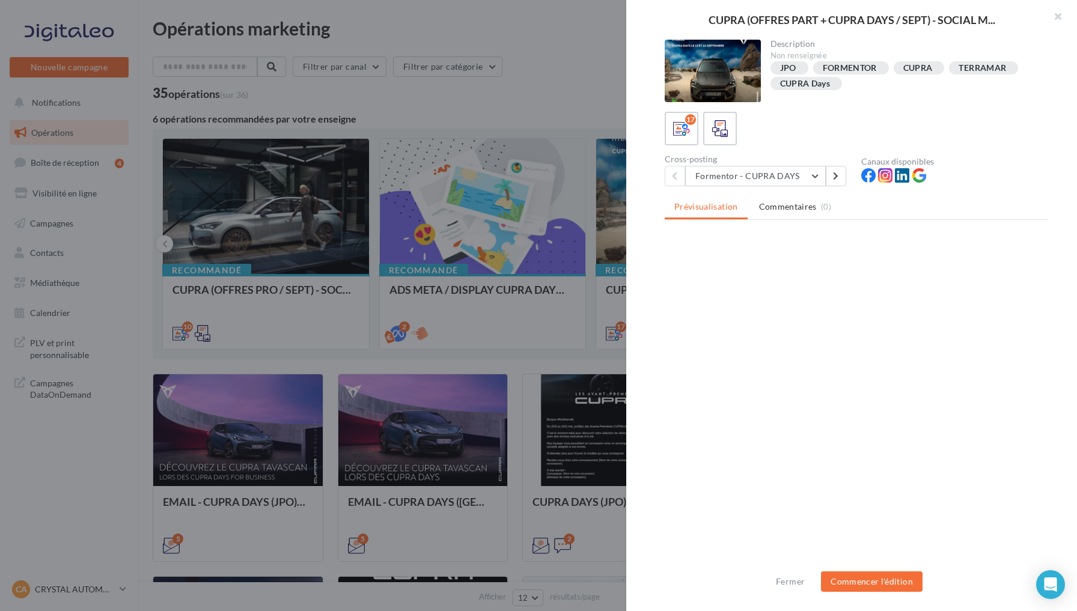
scroll to position [0, 0]
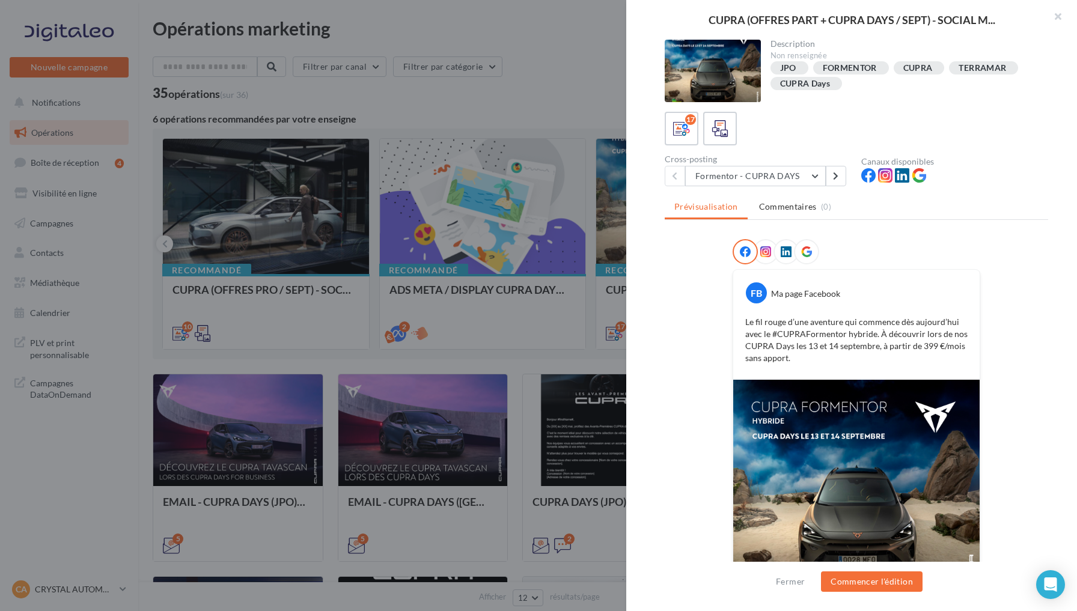
click at [782, 251] on icon at bounding box center [785, 251] width 11 height 11
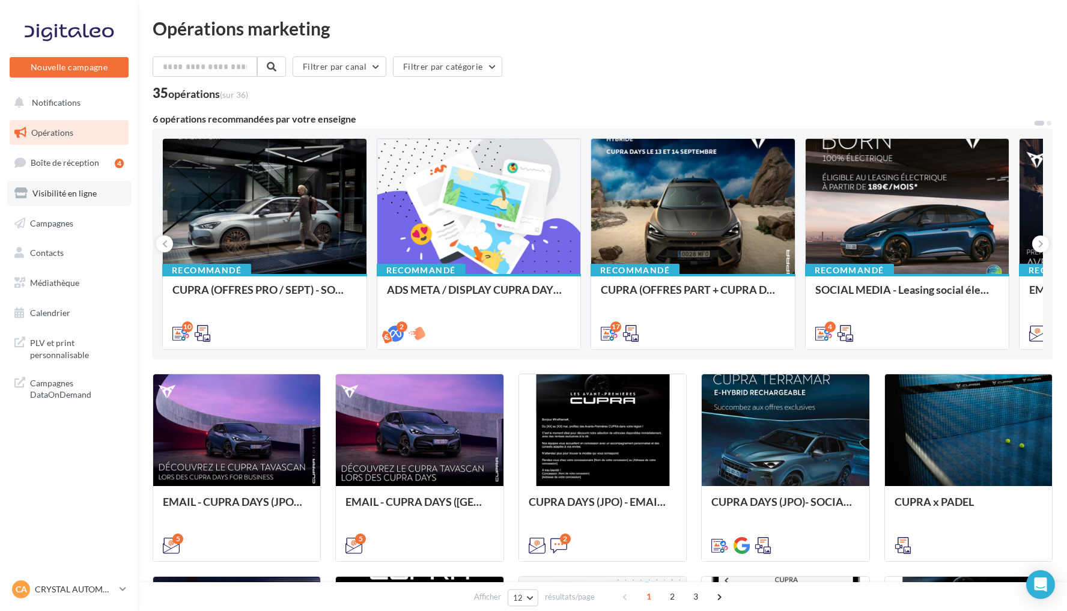
click at [81, 195] on span "Visibilité en ligne" at bounding box center [64, 193] width 64 height 10
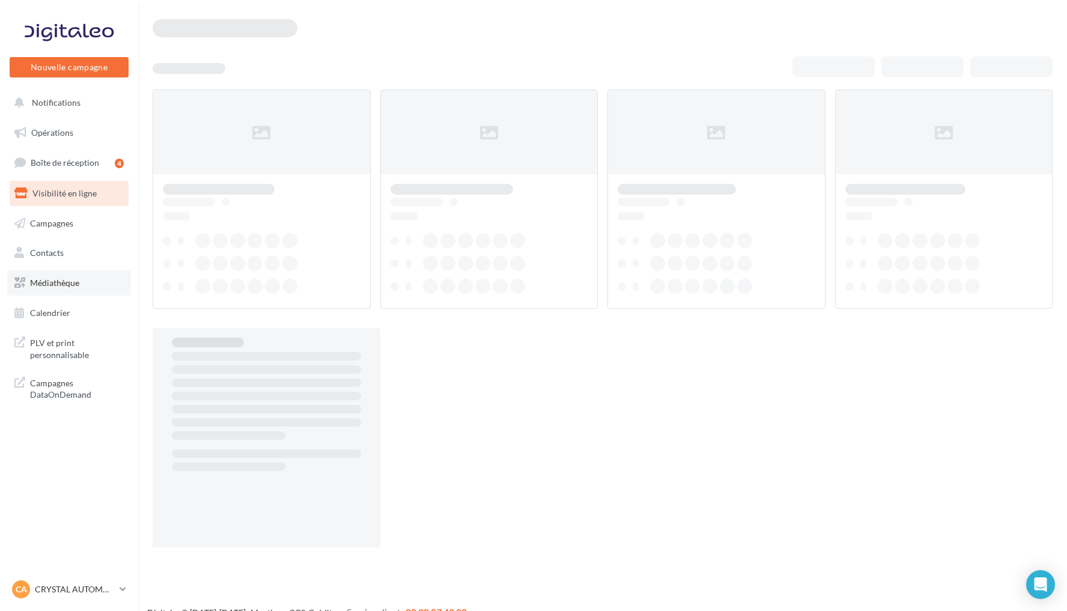
click at [73, 285] on span "Médiathèque" at bounding box center [54, 283] width 49 height 10
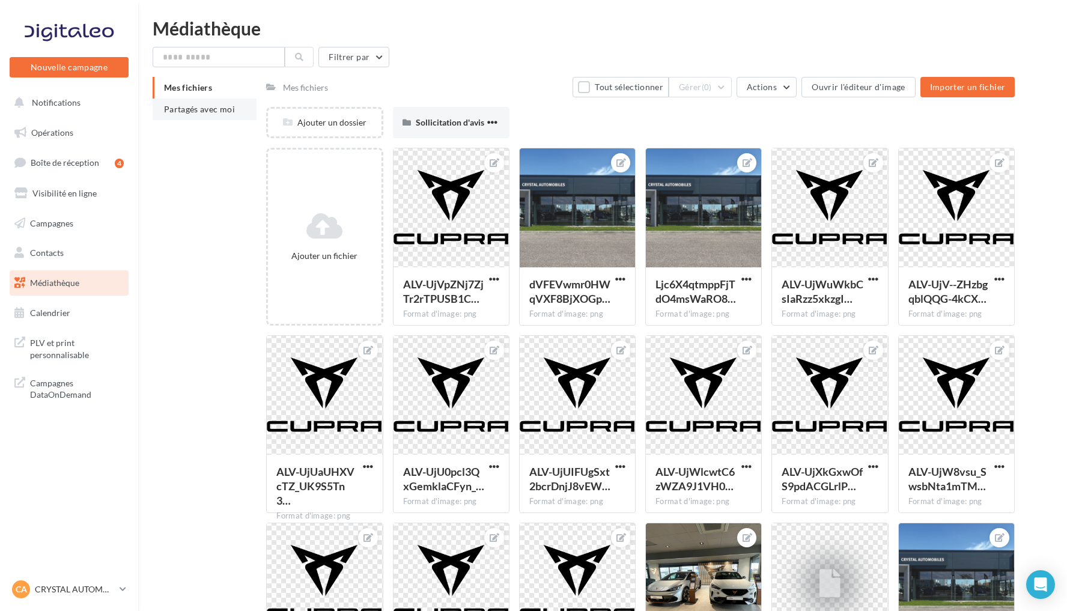
click at [222, 112] on span "Partagés avec moi" at bounding box center [199, 109] width 71 height 10
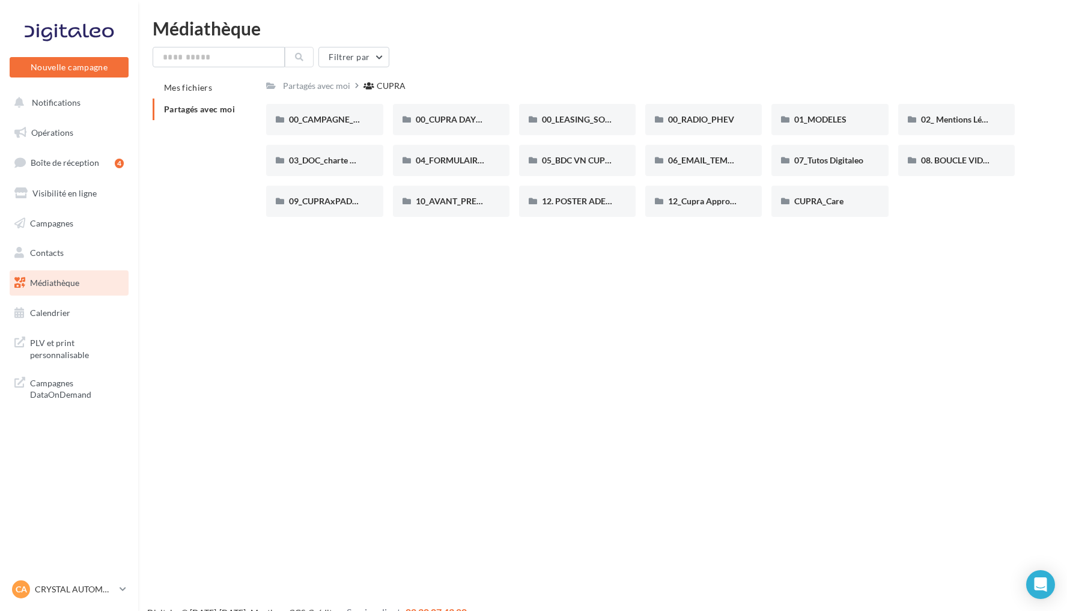
click at [228, 45] on div "Médiathèque Filtrer par Mes fichiers Partagés avec moi Partagés avec moi CUPRA …" at bounding box center [602, 122] width 929 height 207
click at [224, 58] on input "text" at bounding box center [219, 57] width 132 height 20
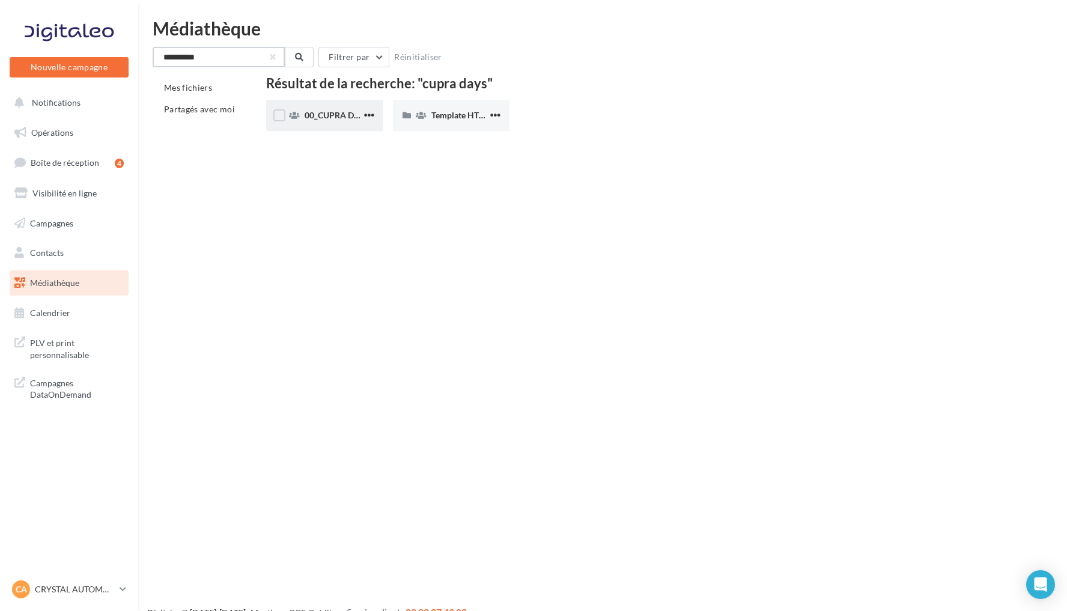
type input "**********"
click at [344, 116] on span "00_CUPRA DAYS (JPO)" at bounding box center [348, 115] width 87 height 10
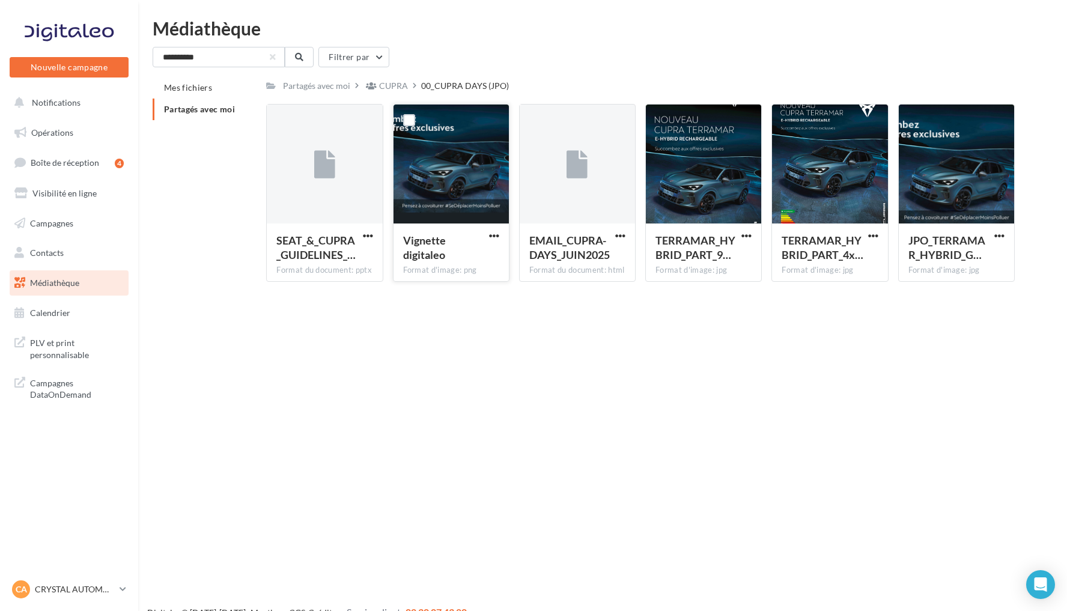
click at [500, 235] on button "button" at bounding box center [494, 237] width 15 height 12
click at [475, 257] on button "Télécharger" at bounding box center [441, 259] width 120 height 31
click at [61, 32] on div at bounding box center [69, 32] width 96 height 30
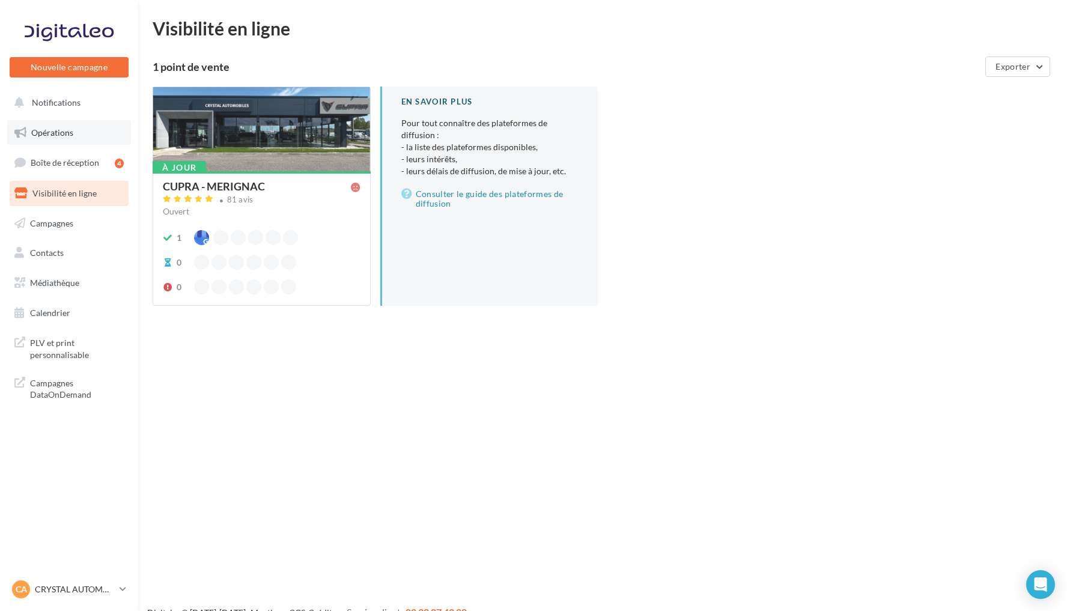
click at [79, 130] on link "Opérations" at bounding box center [69, 132] width 124 height 25
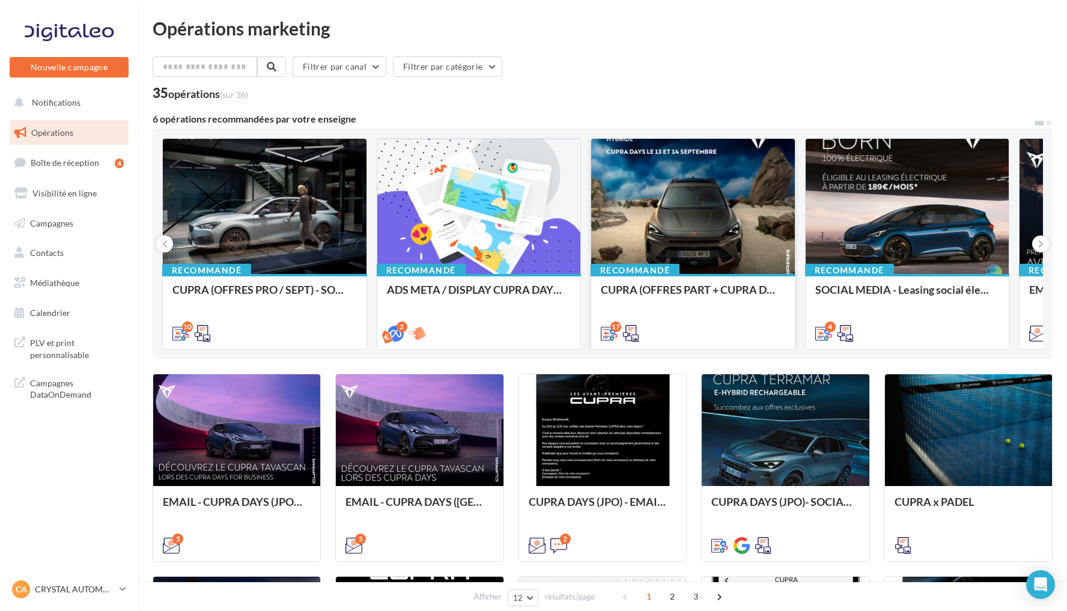
click at [752, 255] on div at bounding box center [693, 207] width 204 height 136
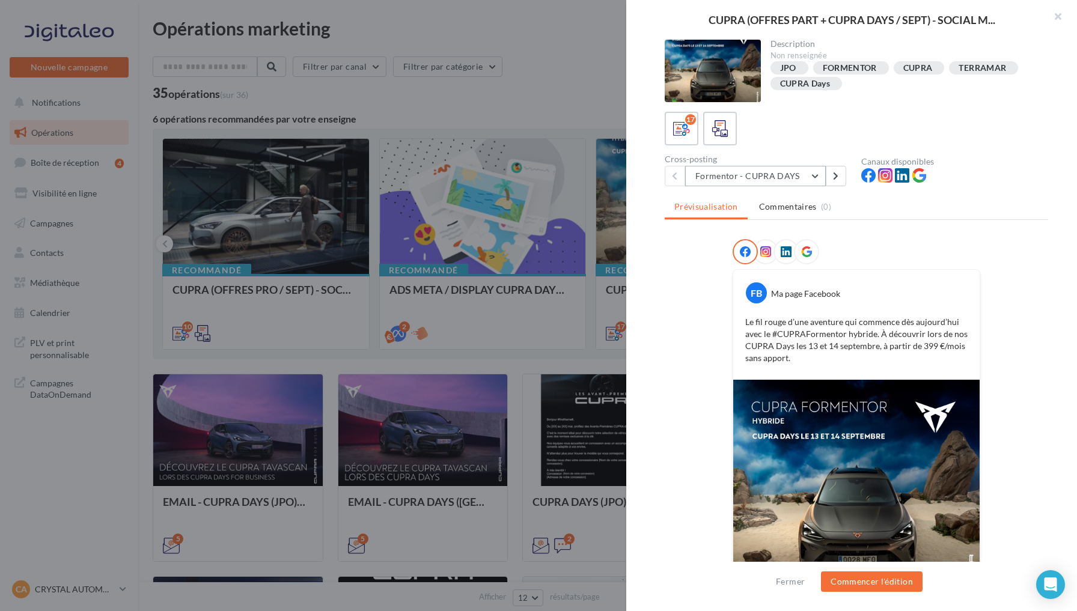
click at [801, 179] on button "Formentor - CUPRA DAYS" at bounding box center [755, 176] width 141 height 20
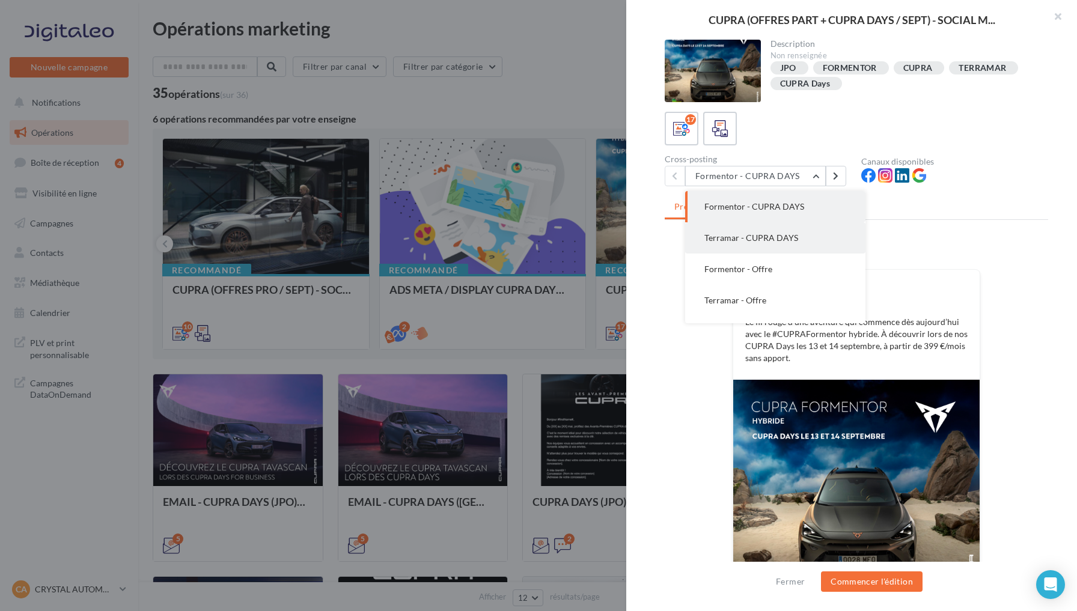
click at [784, 237] on span "Terramar - CUPRA DAYS" at bounding box center [751, 238] width 94 height 10
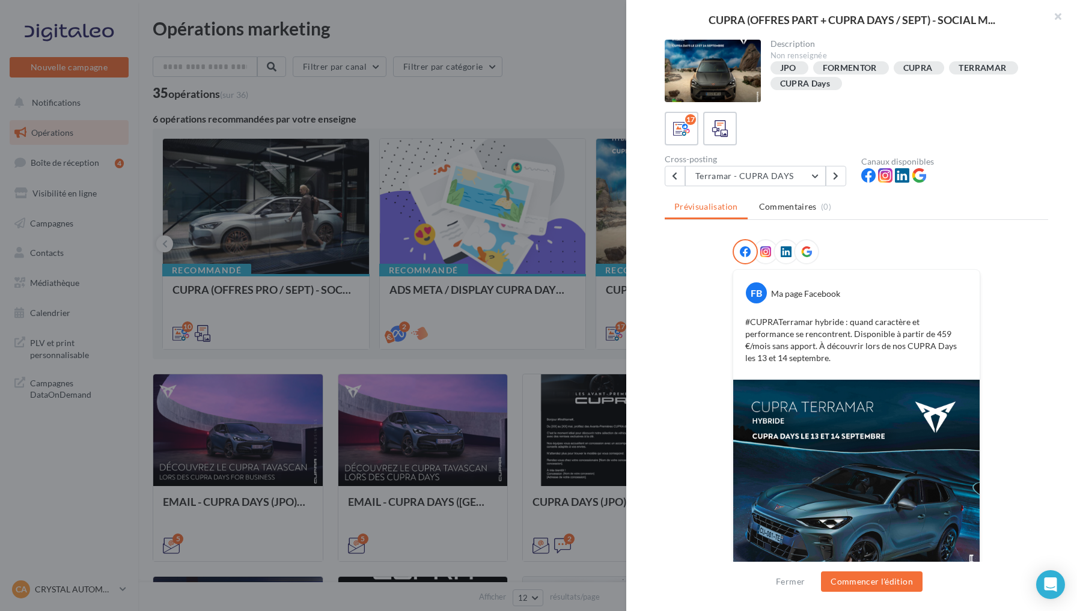
click at [780, 256] on icon at bounding box center [785, 251] width 11 height 11
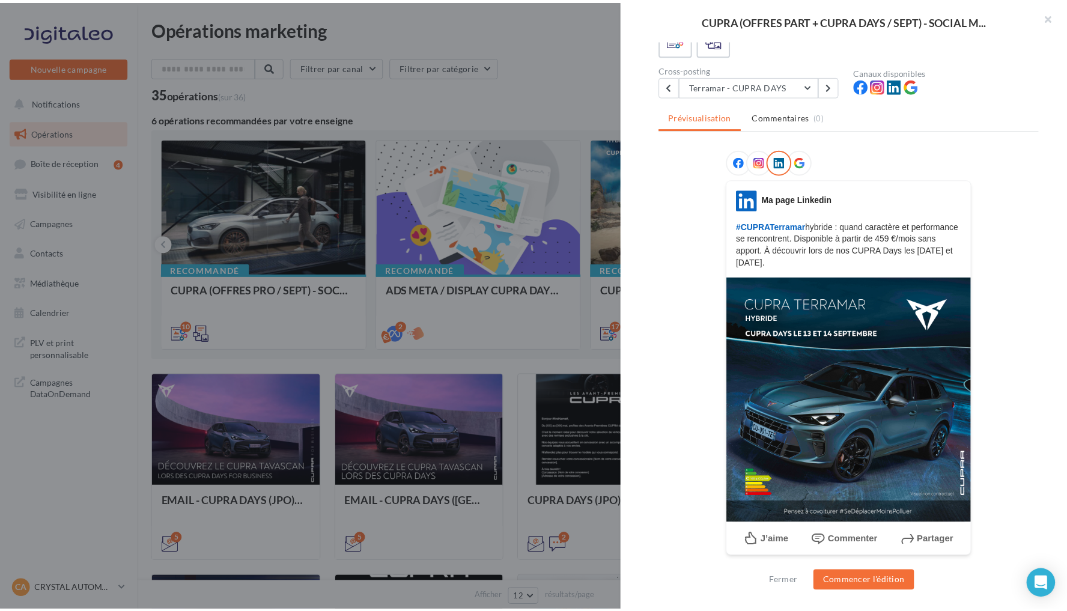
scroll to position [90, 0]
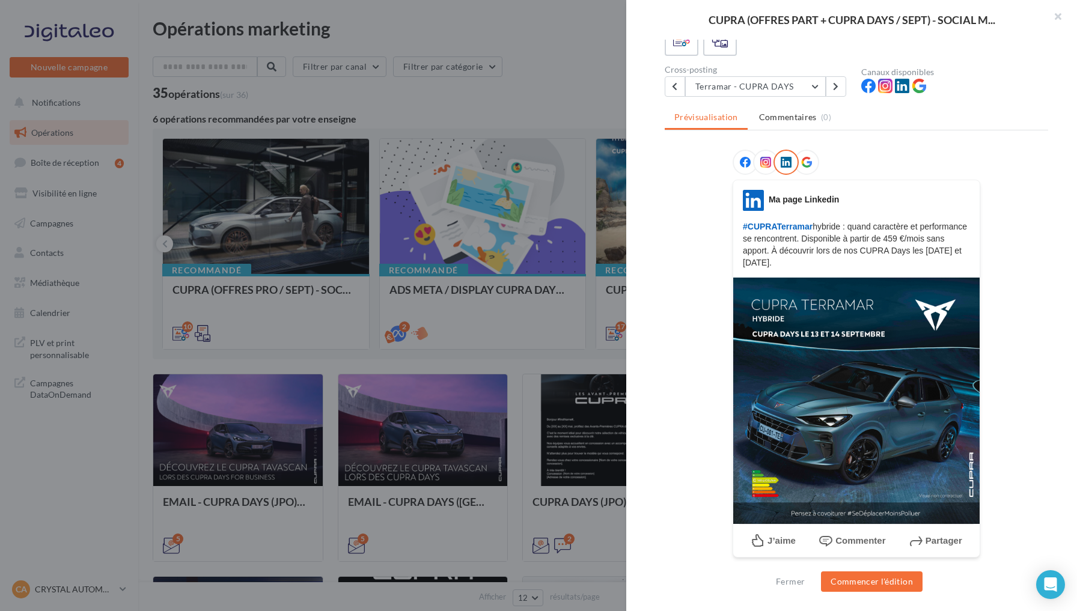
drag, startPoint x: 734, startPoint y: 224, endPoint x: 834, endPoint y: 265, distance: 107.8
click at [834, 265] on div "LinkedIn Ma page Linkedin #CUPRATerramar hybride : quand caractère et performan…" at bounding box center [856, 229] width 246 height 79
copy p "#CUPRATerramar hybride : quand caractère et performance se rencontrent. Disponi…"
click at [546, 98] on div at bounding box center [538, 305] width 1077 height 611
